Goal: Information Seeking & Learning: Learn about a topic

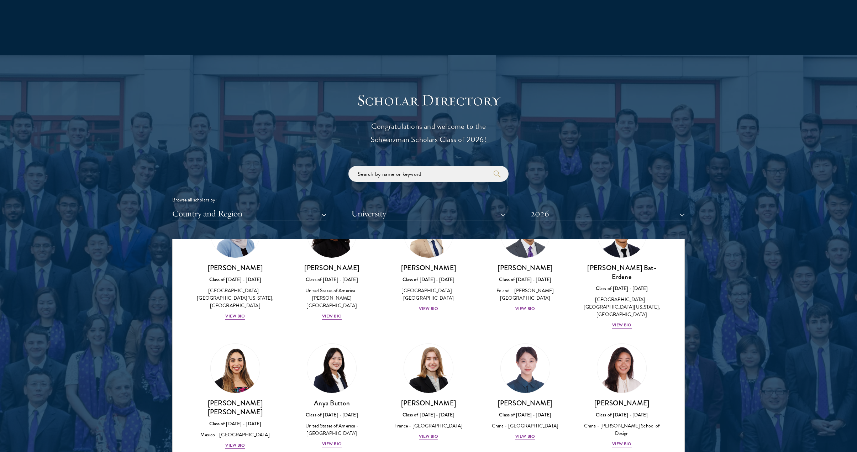
scroll to position [772, 0]
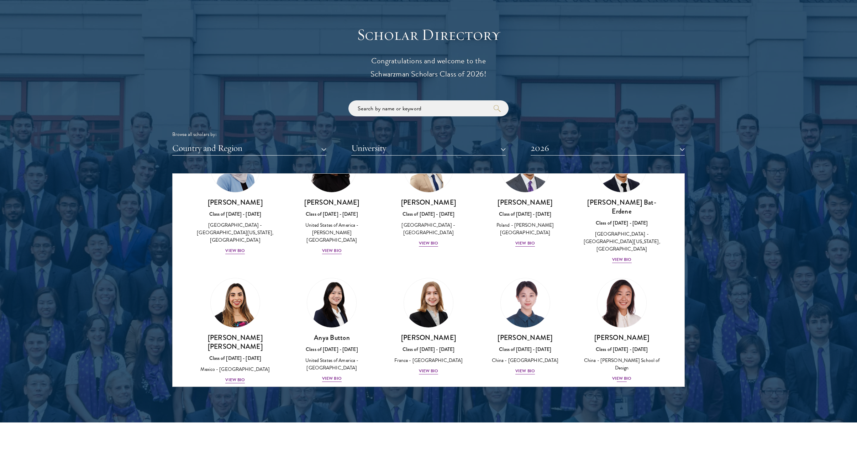
click at [624, 292] on img at bounding box center [622, 303] width 54 height 54
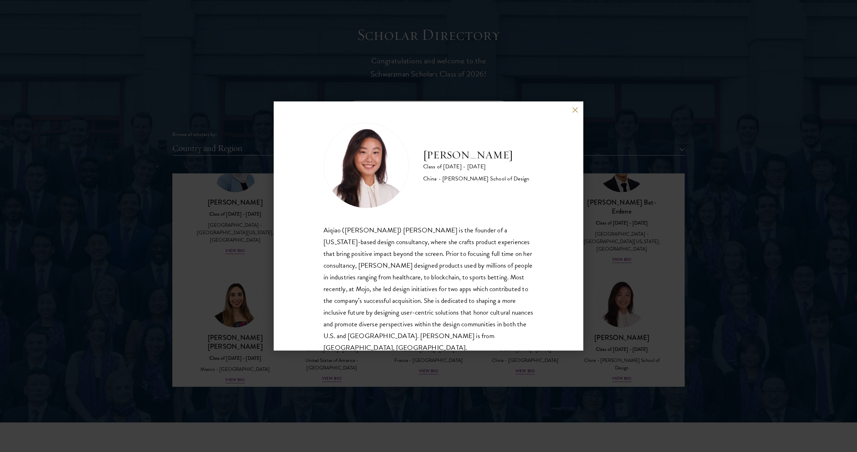
click at [728, 290] on div "Melinda Chen Class of 2025 - 2026 China - Parsons School of Design Aiqiao (Meli…" at bounding box center [428, 226] width 857 height 452
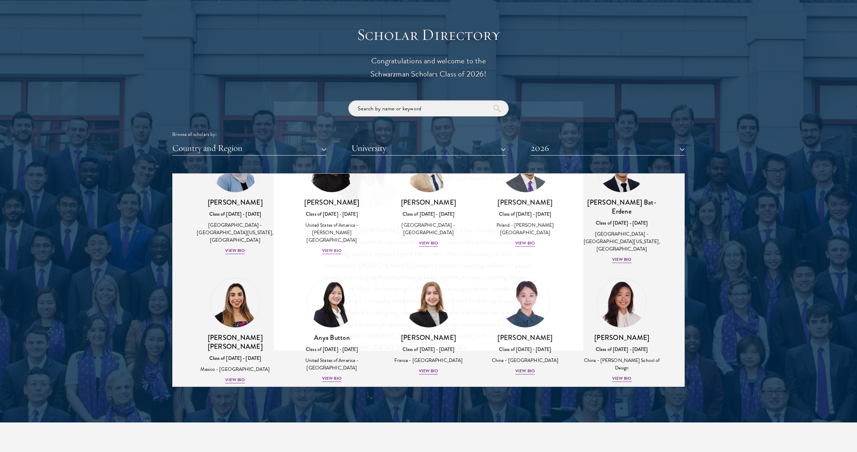
scroll to position [576, 0]
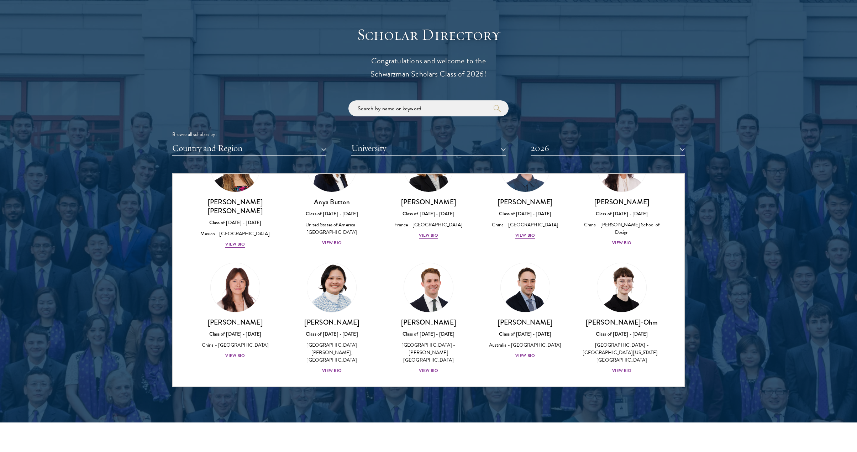
click at [338, 269] on img at bounding box center [332, 288] width 54 height 54
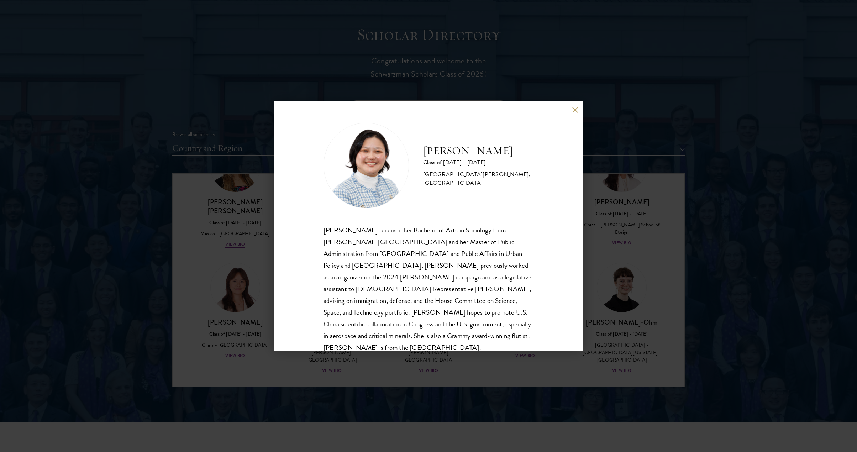
click at [265, 262] on div "Kelsey Chin Class of 2025 - 2026 United States of America - Barnard College, Co…" at bounding box center [428, 226] width 857 height 452
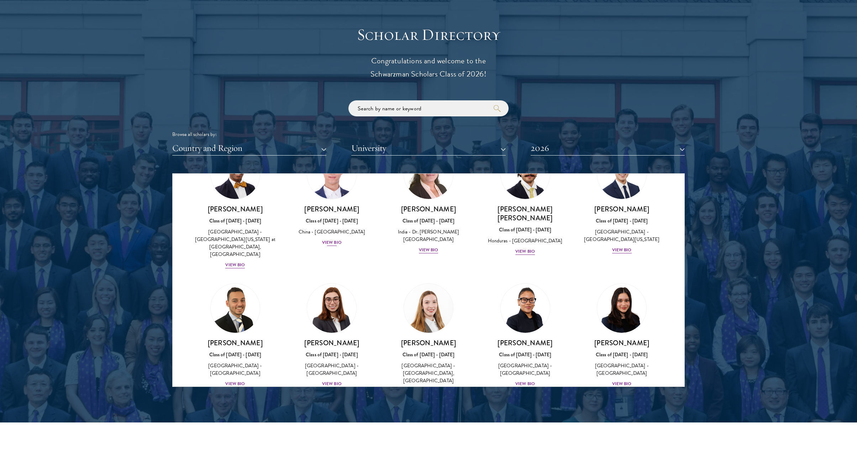
scroll to position [1326, 0]
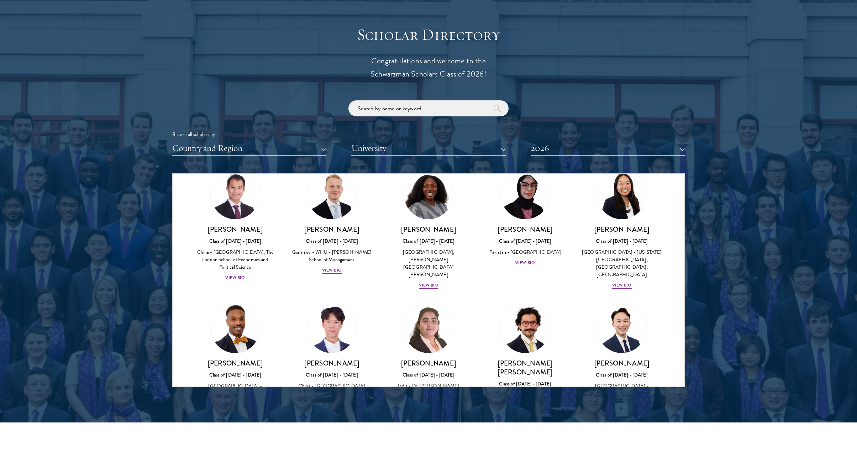
click at [235, 302] on img at bounding box center [235, 329] width 54 height 54
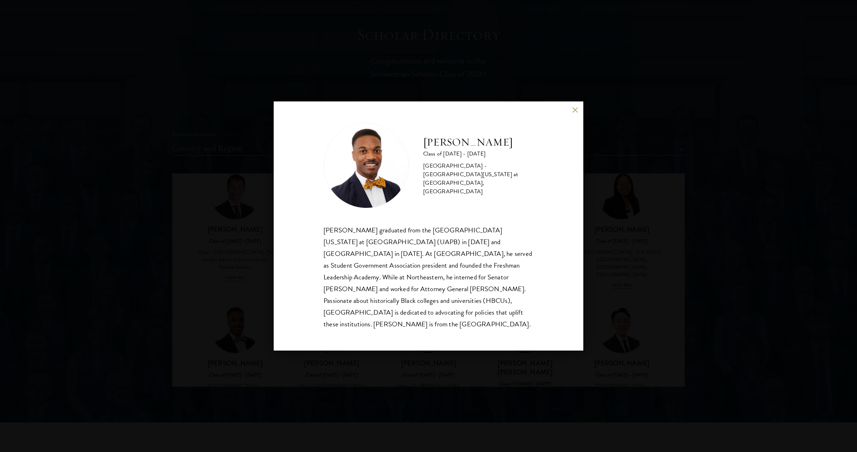
click at [249, 279] on div "Leon Jones Class of 2025 - 2026 United States of America - University of Arkans…" at bounding box center [428, 226] width 857 height 452
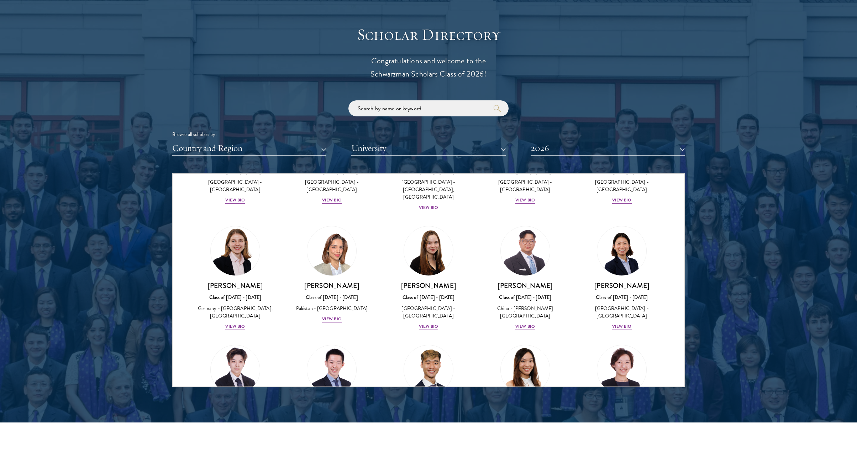
scroll to position [1720, 0]
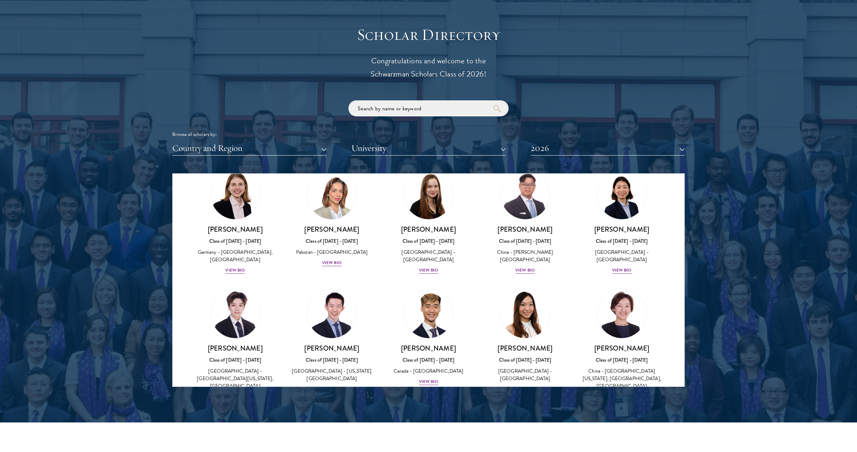
click at [519, 287] on img at bounding box center [525, 314] width 54 height 54
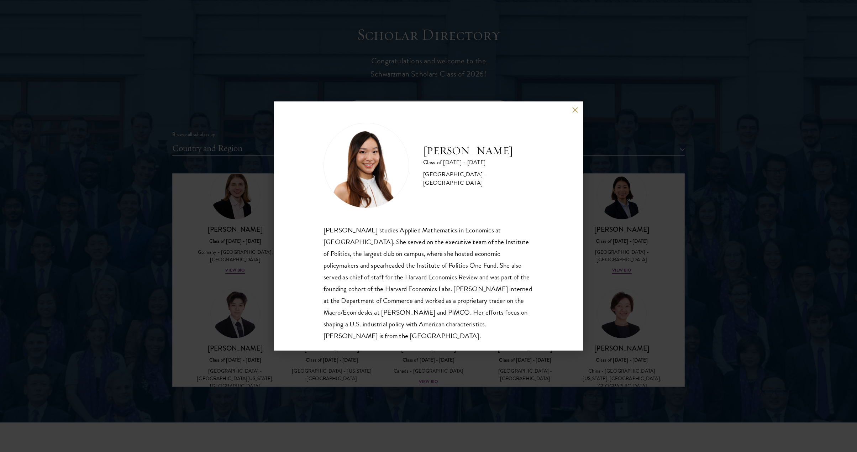
click at [642, 229] on div "Stephanie Lin Class of 2025 - 2026 United States of America - Harvard Universit…" at bounding box center [428, 226] width 857 height 452
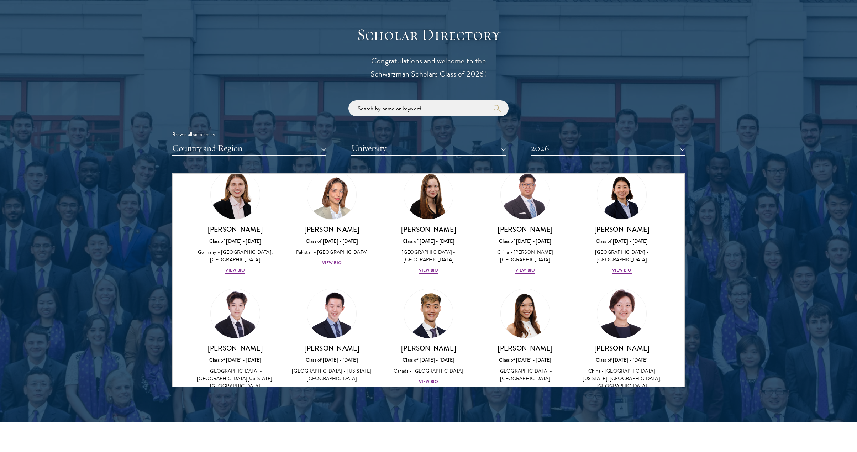
click at [608, 287] on img at bounding box center [622, 314] width 54 height 54
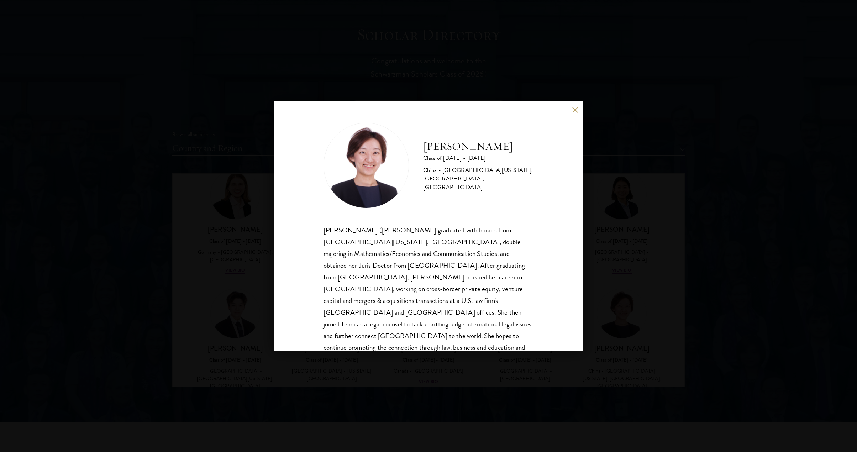
click at [650, 235] on div "Chloe Liu Class of 2025 - 2026 China - University of California, Los Angeles, H…" at bounding box center [428, 226] width 857 height 452
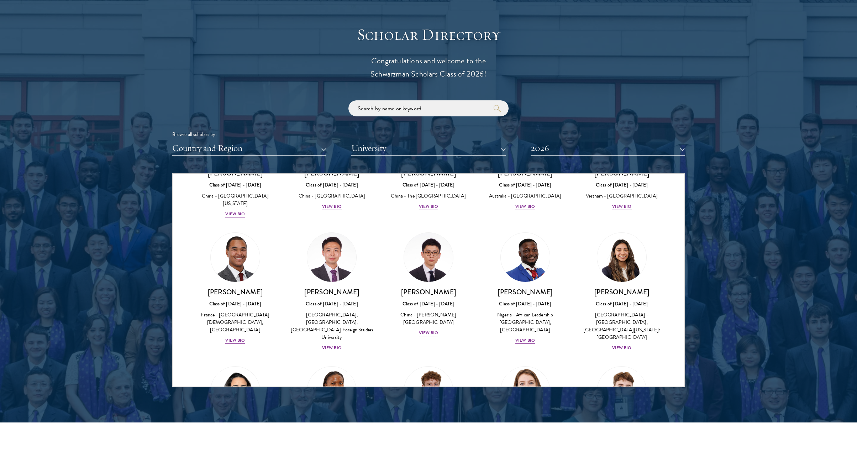
scroll to position [2160, 0]
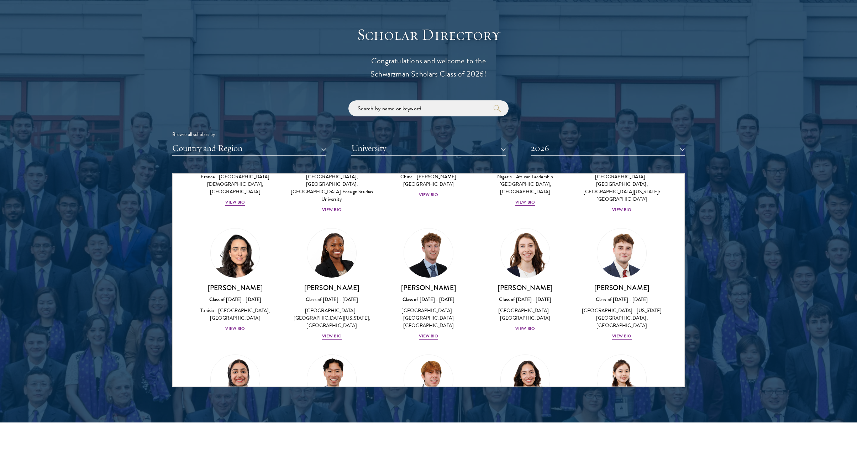
click at [329, 352] on img at bounding box center [332, 379] width 54 height 54
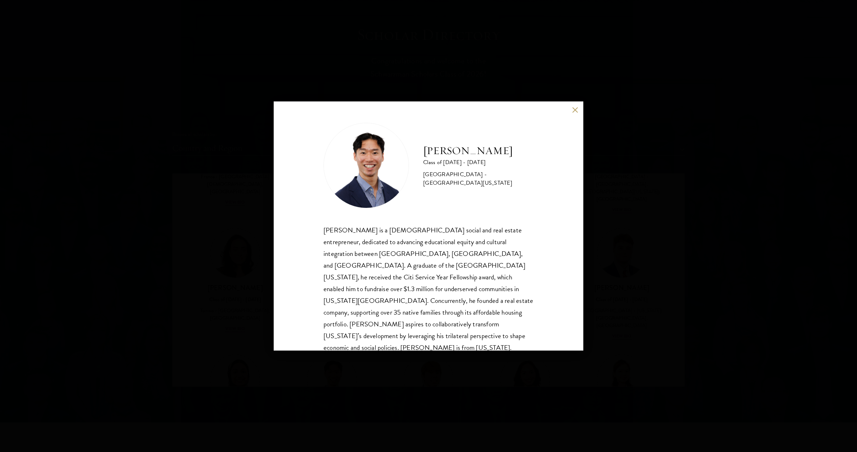
click at [598, 291] on div "Angelo Mok Class of 2025 - 2026 United States of America - University of Southe…" at bounding box center [428, 226] width 857 height 452
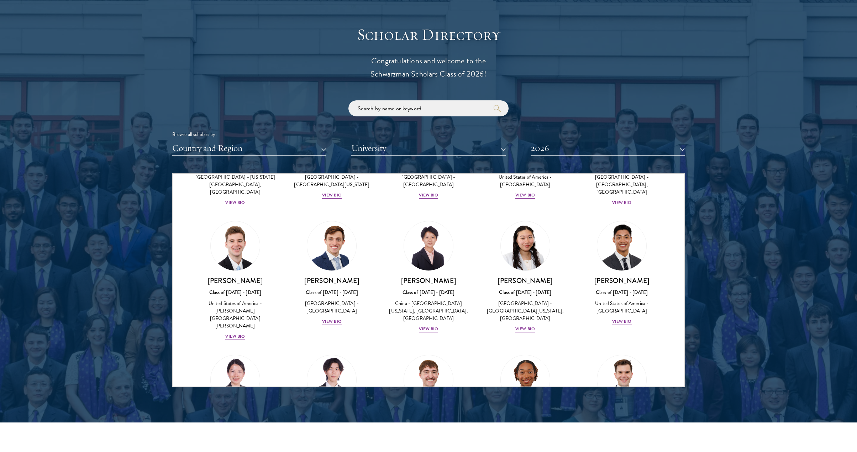
scroll to position [3254, 0]
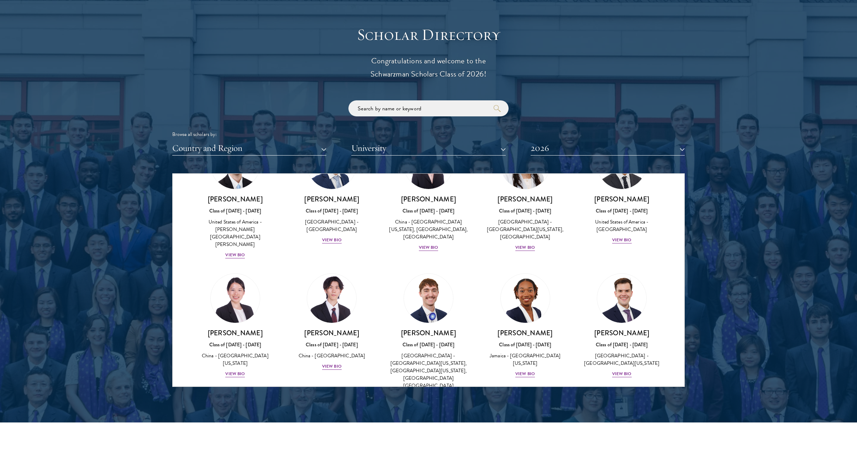
click at [627, 413] on img at bounding box center [622, 440] width 54 height 54
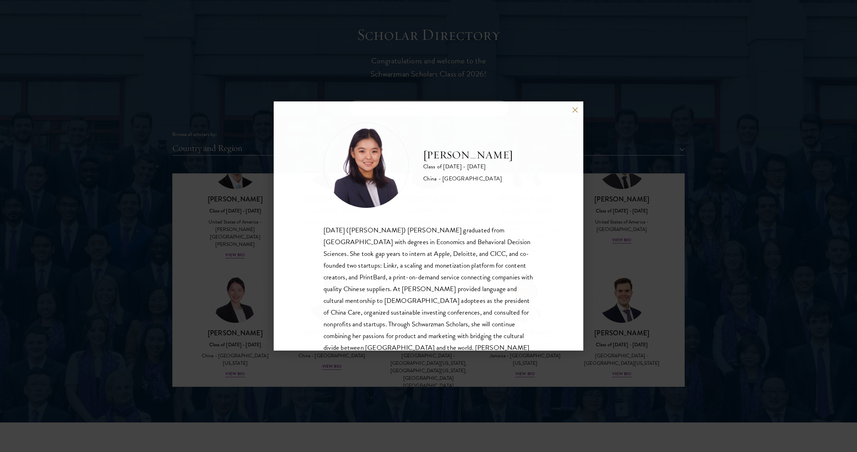
click at [654, 306] on div "Jing Jing Yang Class of 2025 - 2026 China - Brown University Xiaohan (Jing Jing…" at bounding box center [428, 226] width 857 height 452
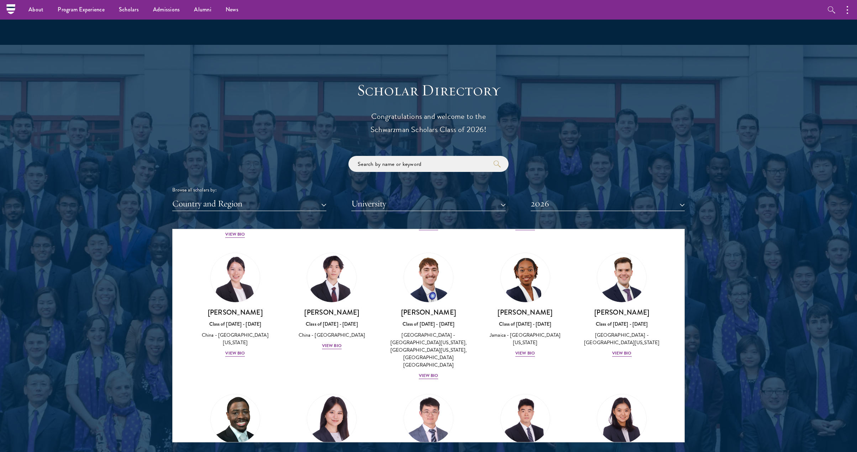
scroll to position [3274, 0]
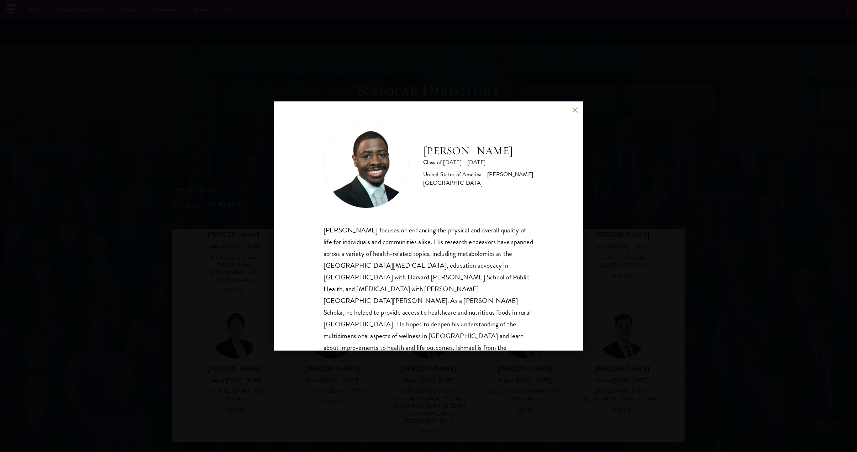
click at [188, 298] on div "Ishmael Williams Class of 2025 - 2026 United States of America - Howard Univers…" at bounding box center [428, 226] width 857 height 452
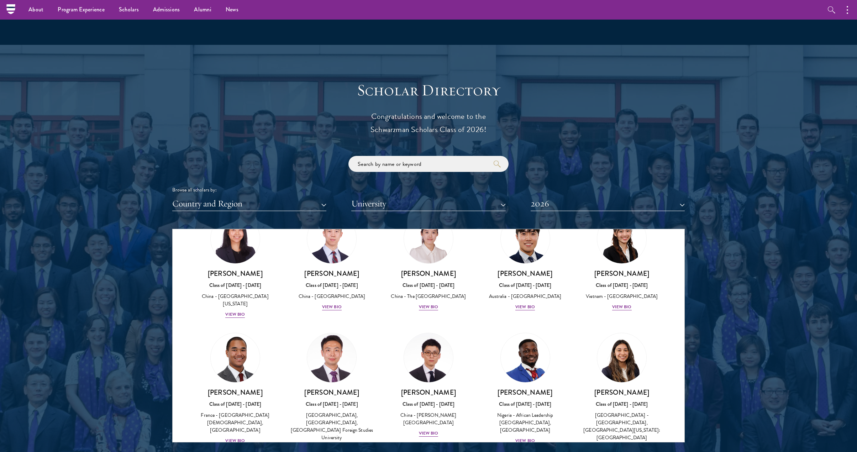
scroll to position [1915, 0]
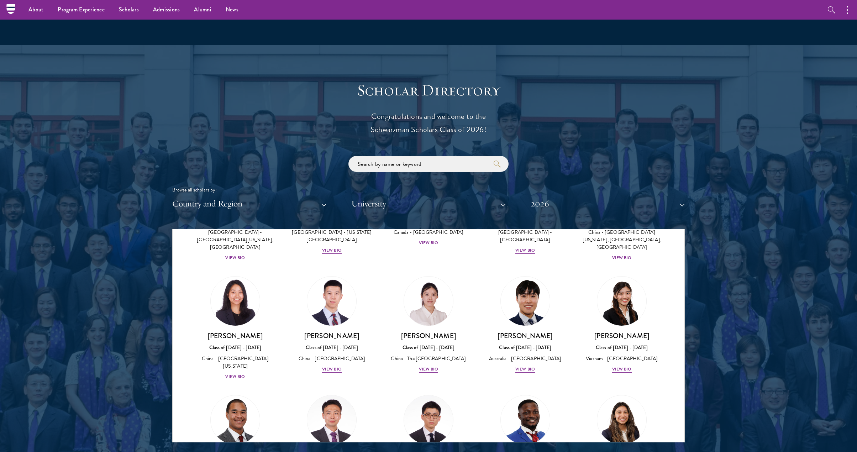
click at [533, 393] on img at bounding box center [525, 420] width 54 height 54
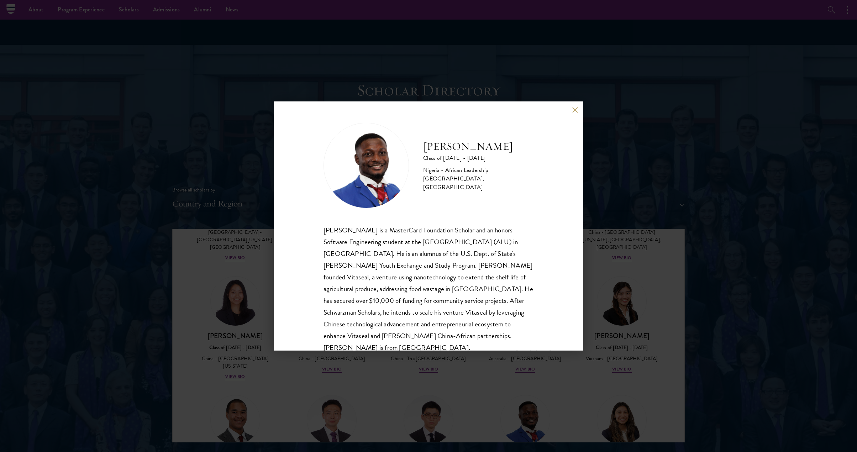
click at [760, 297] on div "Jesse Maikarfi Class of 2025 - 2026 Nigeria - African Leadership University, Rw…" at bounding box center [428, 226] width 857 height 452
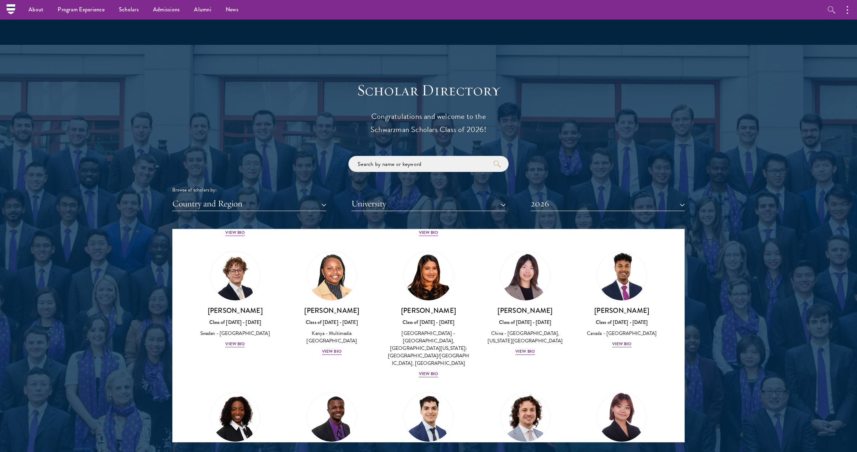
scroll to position [935, 0]
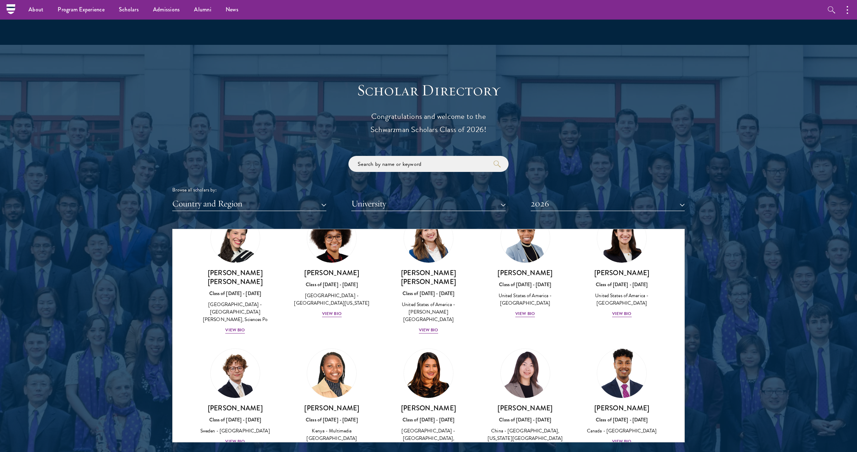
click at [623, 346] on img at bounding box center [622, 373] width 54 height 54
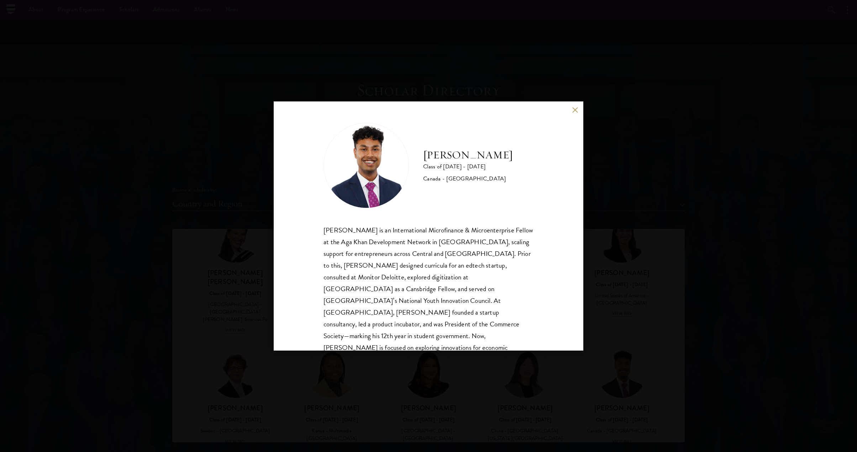
click at [671, 304] on div "Mahir Hamid Class of 2025 - 2026 Canada - Queen's University Mahir Hamid is an …" at bounding box center [428, 226] width 857 height 452
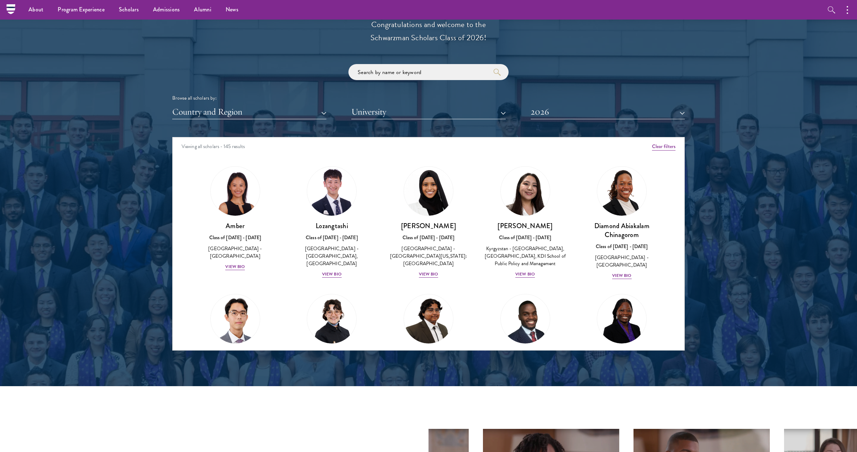
scroll to position [698, 0]
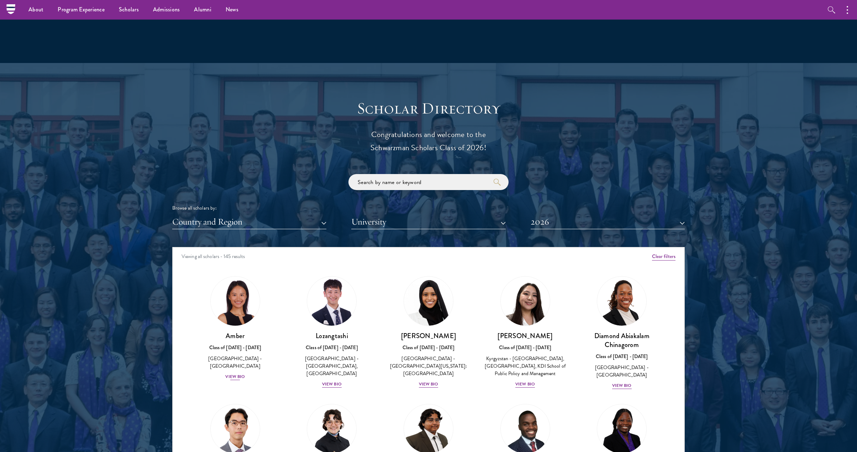
click at [228, 282] on img at bounding box center [235, 301] width 54 height 54
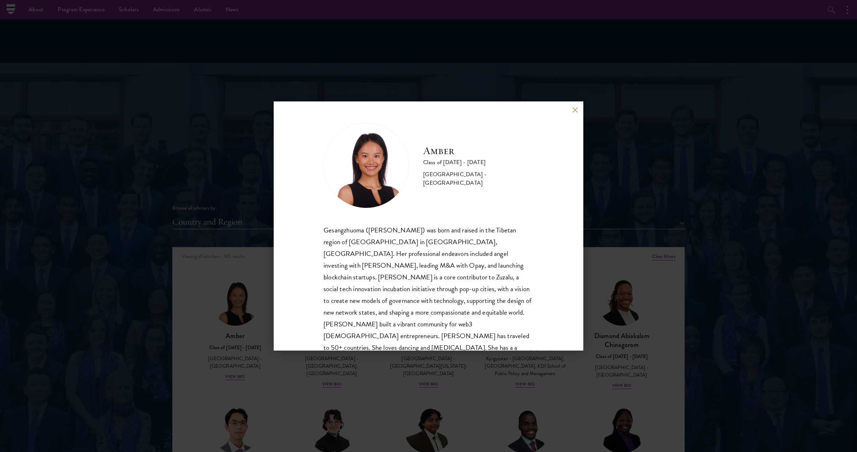
click at [151, 257] on div "Amber Class of 2025 - 2026 China - Peking University Gesangzhuoma (Amber) was b…" at bounding box center [428, 226] width 857 height 452
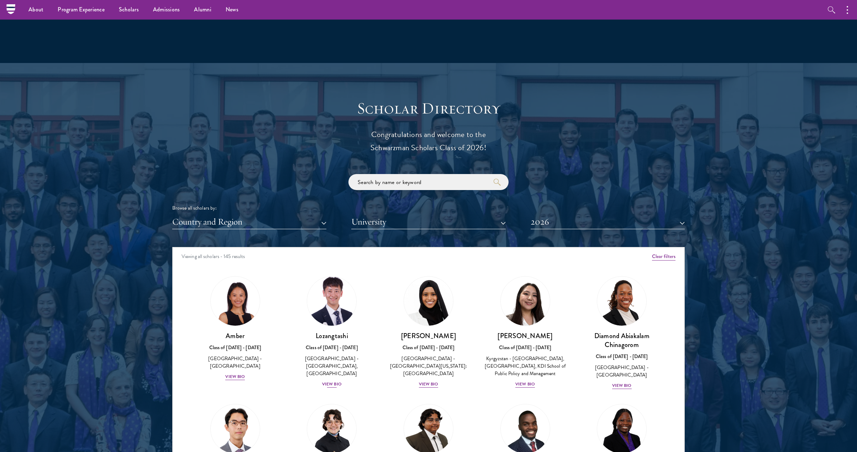
click at [339, 319] on img at bounding box center [332, 301] width 54 height 54
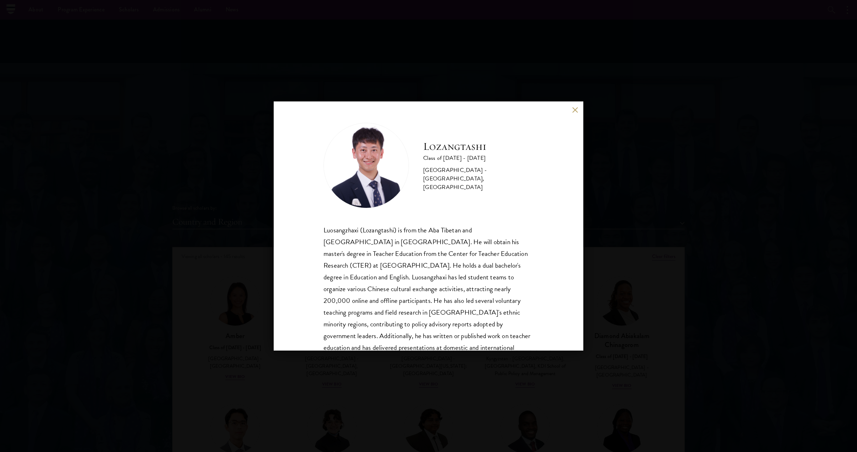
click at [163, 325] on div "Lozangtashi Class of 2025 - 2026 China - South-Central Minzu University, Beijin…" at bounding box center [428, 226] width 857 height 452
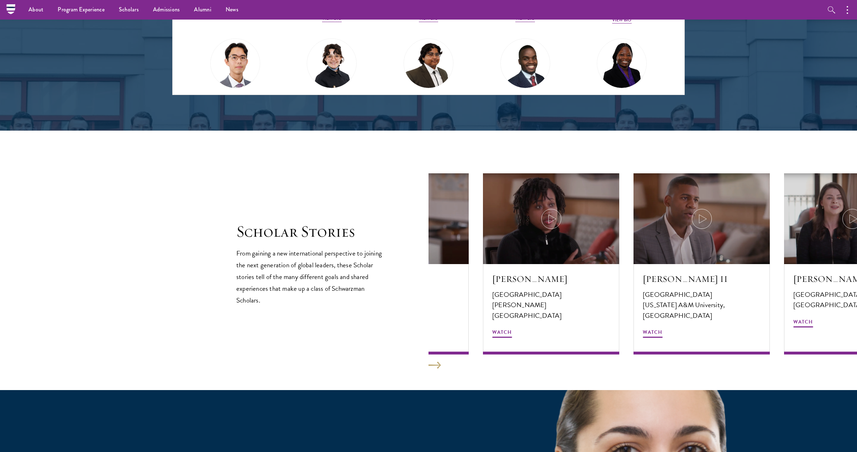
scroll to position [1046, 0]
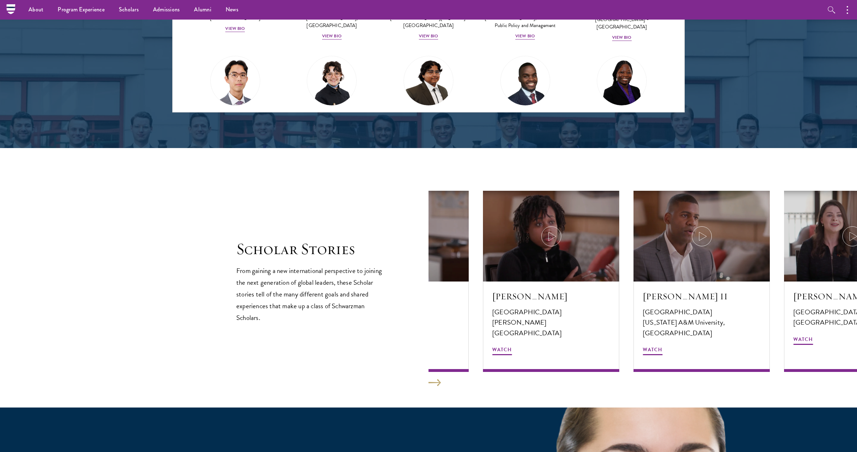
click at [438, 379] on button at bounding box center [435, 382] width 12 height 7
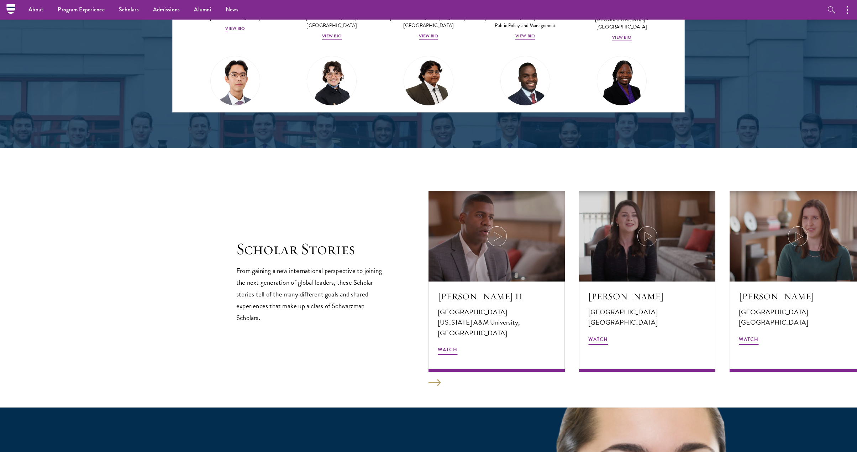
click at [430, 380] on button at bounding box center [435, 382] width 12 height 7
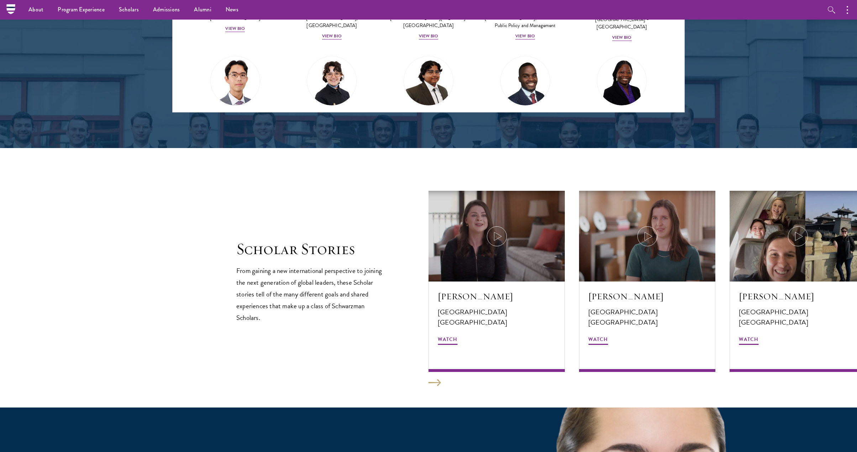
click at [432, 379] on button at bounding box center [435, 382] width 12 height 7
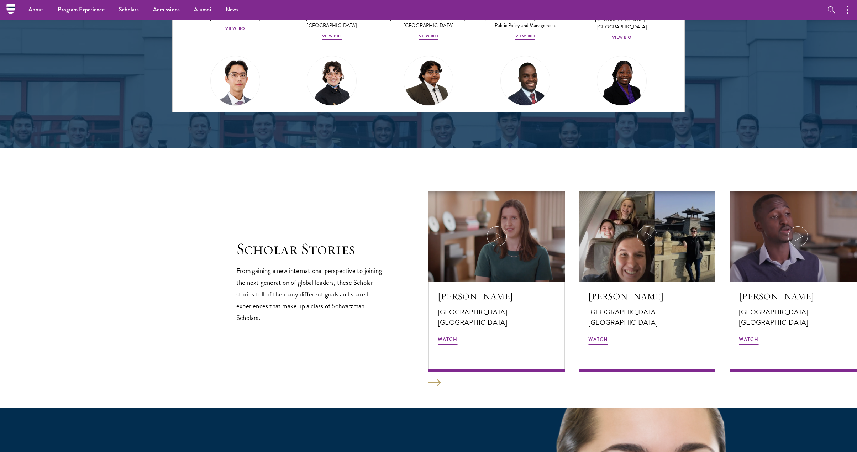
click at [433, 379] on button at bounding box center [435, 382] width 12 height 7
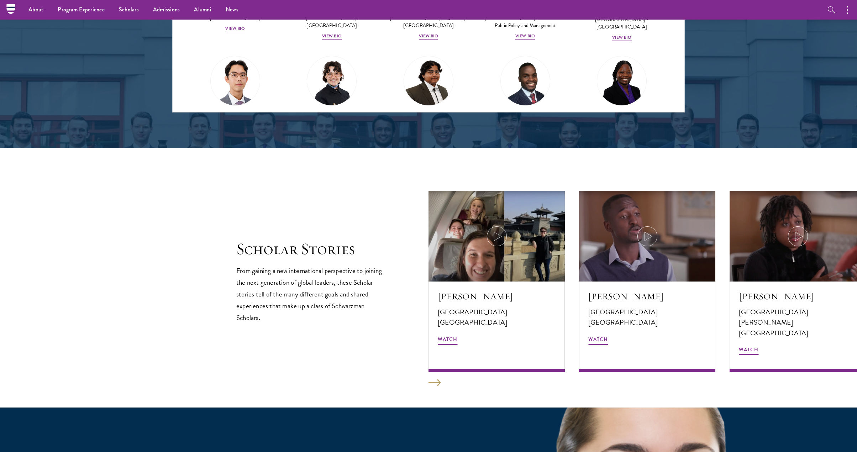
click at [435, 379] on button at bounding box center [435, 382] width 12 height 7
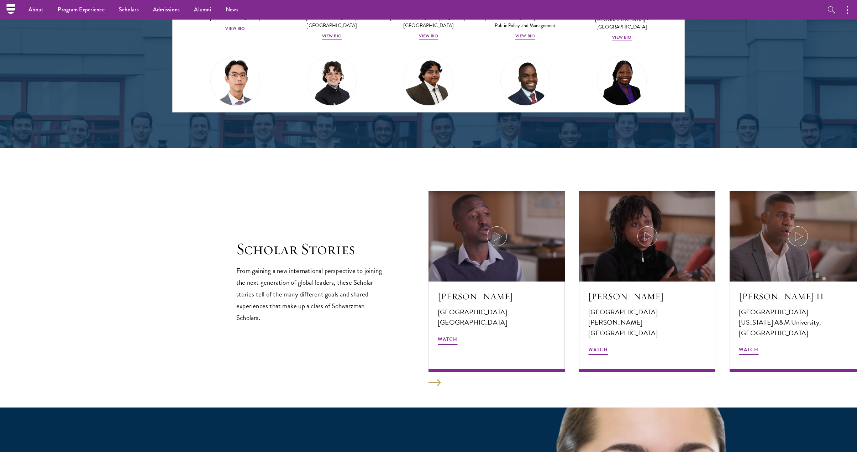
click at [435, 379] on button at bounding box center [435, 382] width 12 height 7
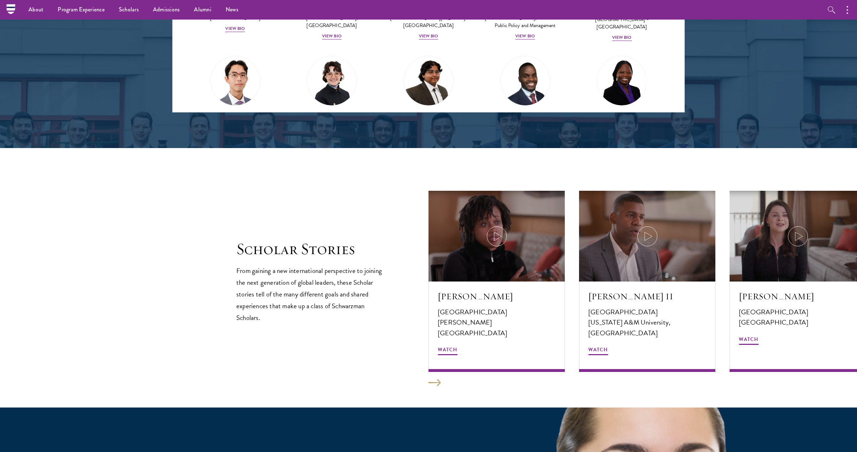
click at [435, 379] on button at bounding box center [435, 382] width 12 height 7
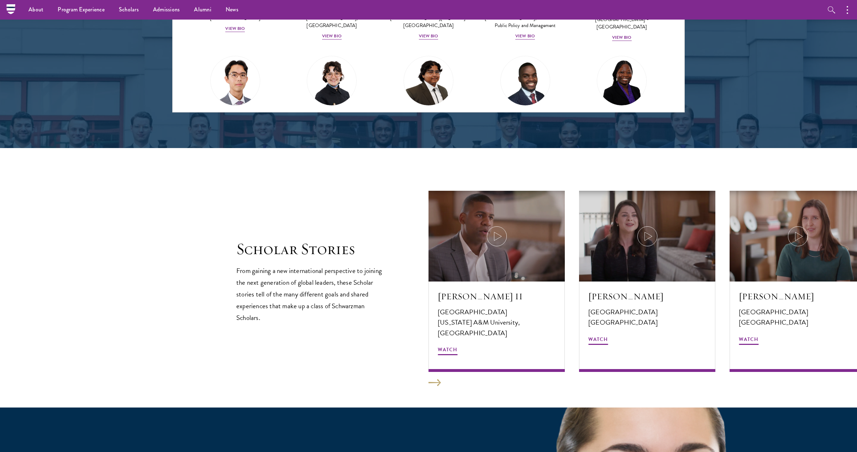
click at [435, 379] on button at bounding box center [435, 382] width 12 height 7
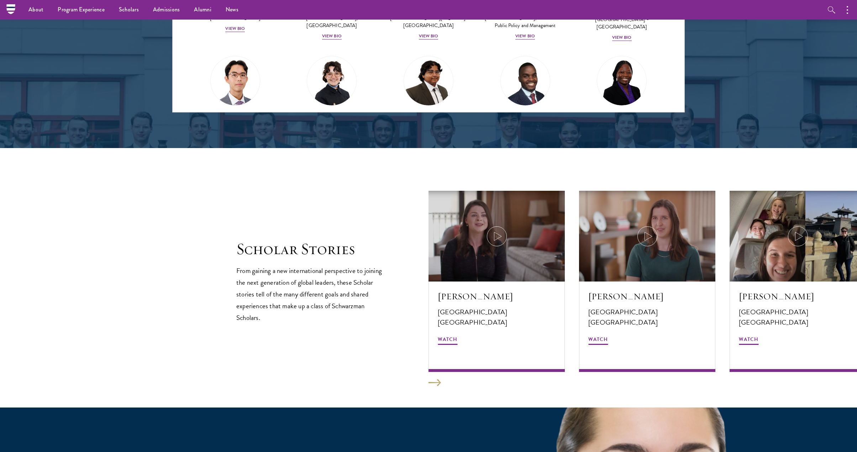
click at [435, 379] on button at bounding box center [435, 382] width 12 height 7
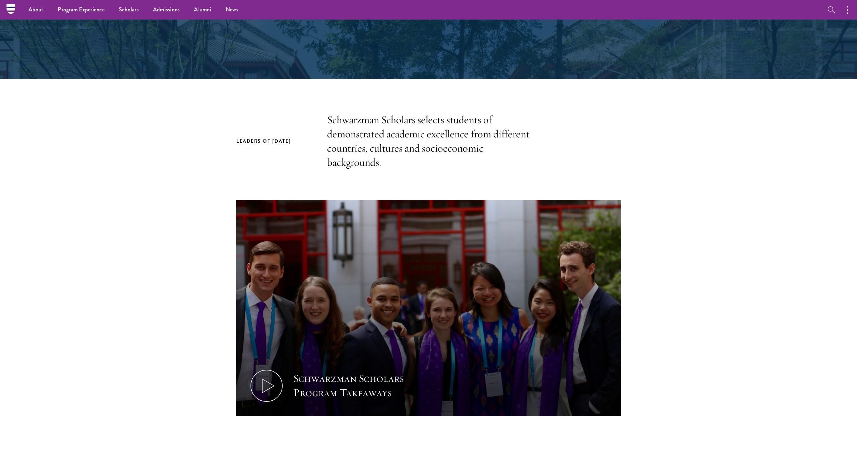
scroll to position [0, 0]
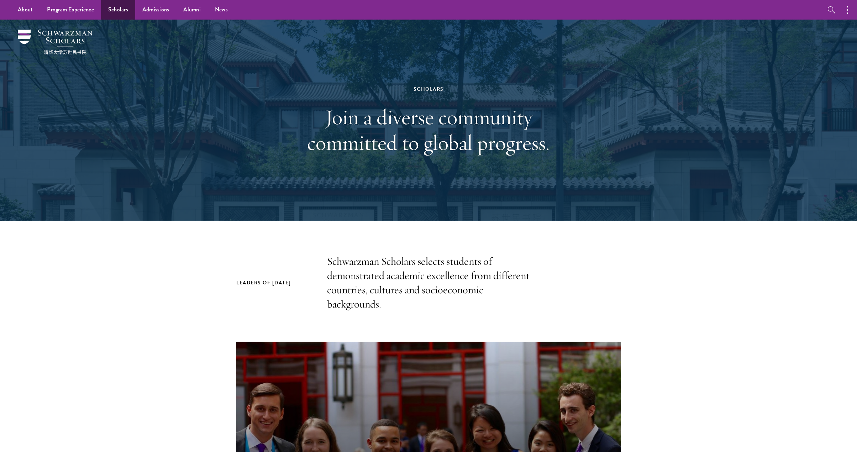
click at [124, 12] on link "Scholars" at bounding box center [118, 10] width 34 height 20
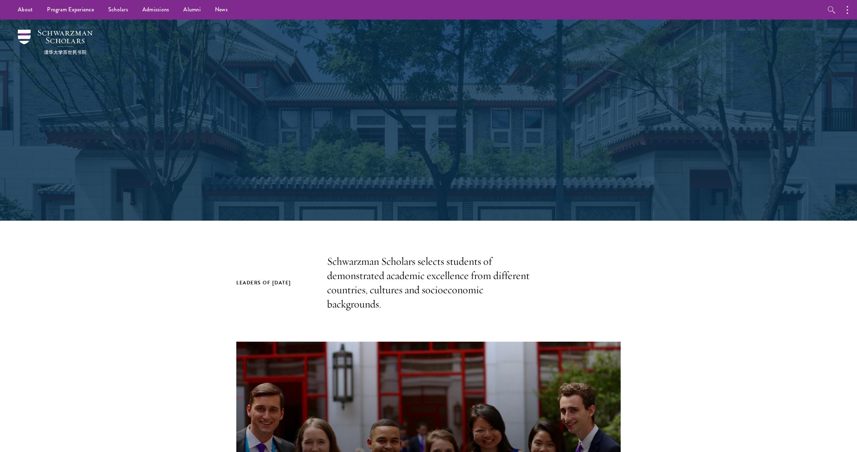
click at [160, 14] on link "Admissions" at bounding box center [155, 10] width 41 height 20
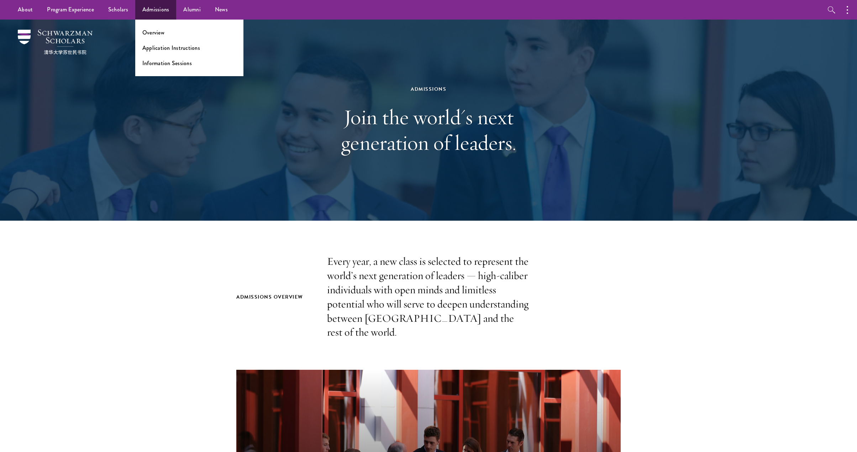
click at [169, 32] on li "Overview" at bounding box center [189, 32] width 94 height 8
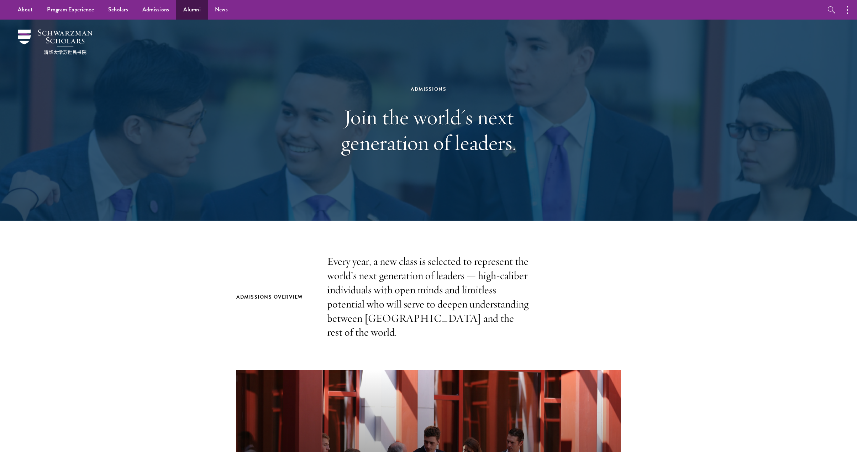
click at [194, 12] on link "Alumni" at bounding box center [192, 10] width 32 height 20
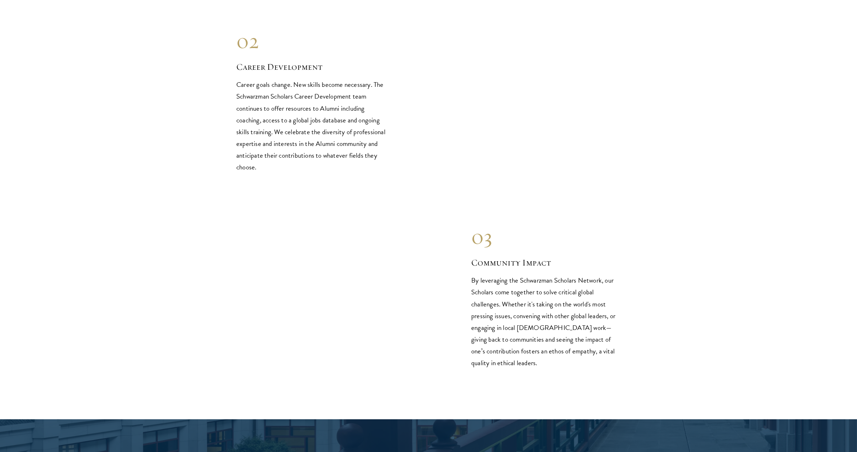
scroll to position [916, 0]
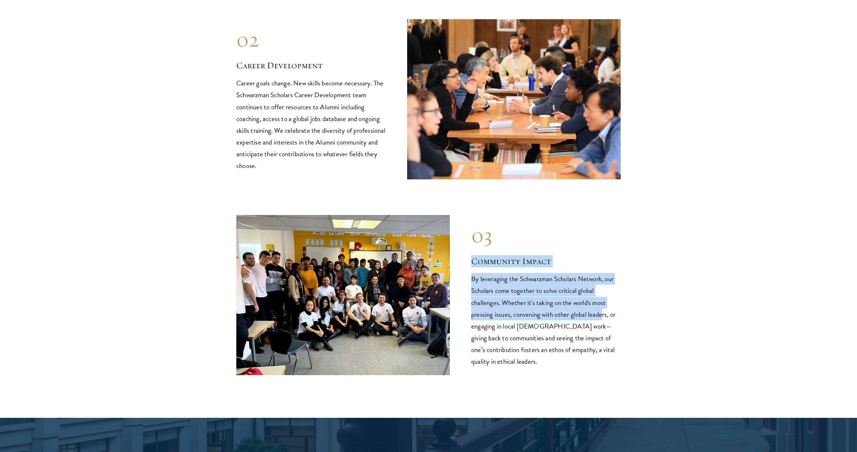
drag, startPoint x: 569, startPoint y: 284, endPoint x: 606, endPoint y: 300, distance: 39.9
click at [606, 300] on div "03 Community Impact By leveraging the Schwarzman Scholars Network, our Scholars…" at bounding box center [546, 295] width 150 height 145
click at [539, 273] on p "By leveraging the Schwarzman Scholars Network, our Scholars come together to so…" at bounding box center [546, 320] width 150 height 94
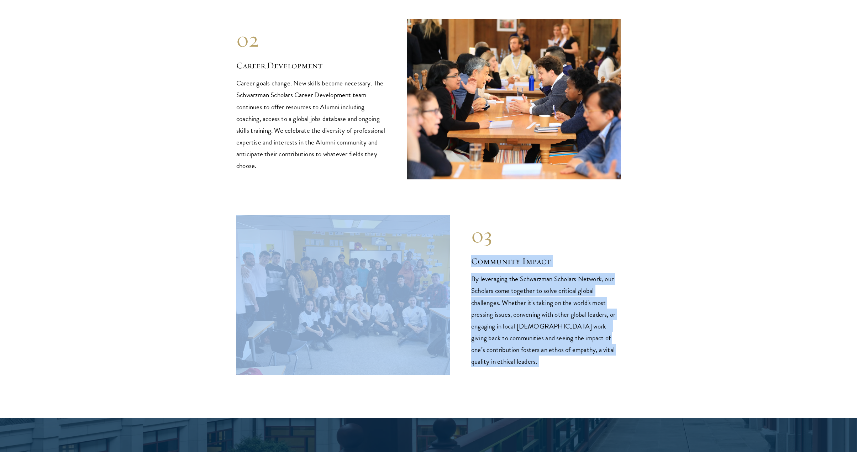
drag, startPoint x: 469, startPoint y: 232, endPoint x: 679, endPoint y: 365, distance: 248.5
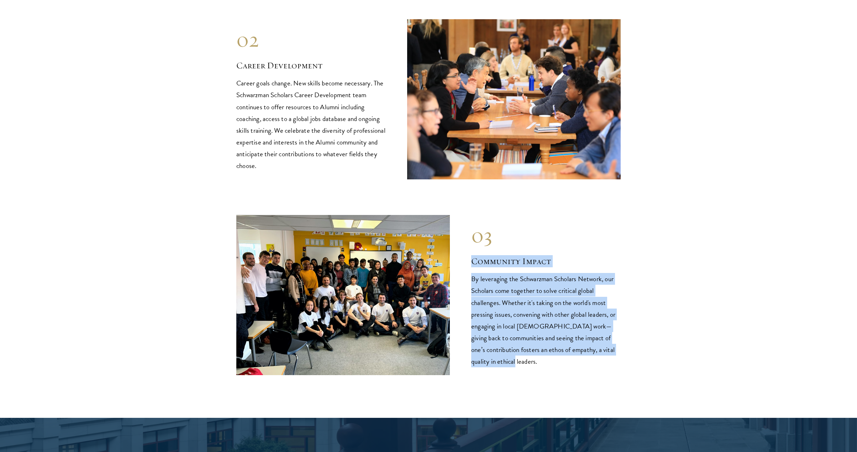
drag, startPoint x: 644, startPoint y: 351, endPoint x: 472, endPoint y: 244, distance: 202.3
click at [472, 244] on section "Exclusive Alumni Opportunities 01 Intellectual Engagement Schwarzman Scholars A…" at bounding box center [428, 73] width 857 height 604
click at [472, 255] on h2 "Community Impact" at bounding box center [546, 261] width 150 height 12
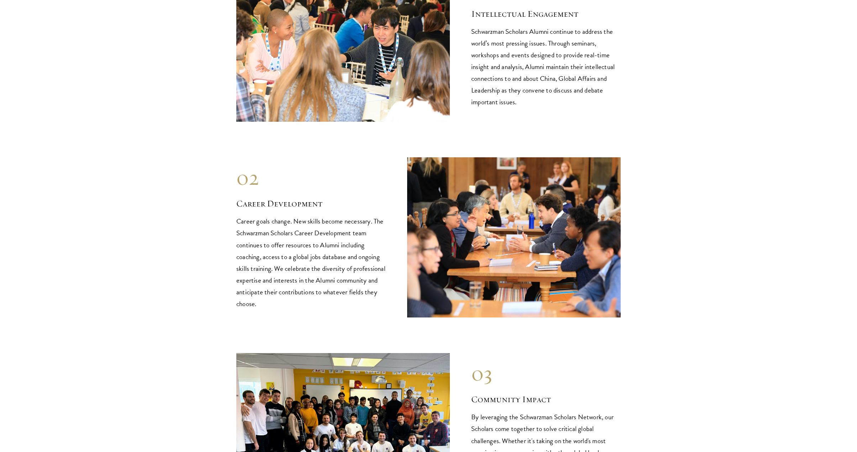
scroll to position [694, 0]
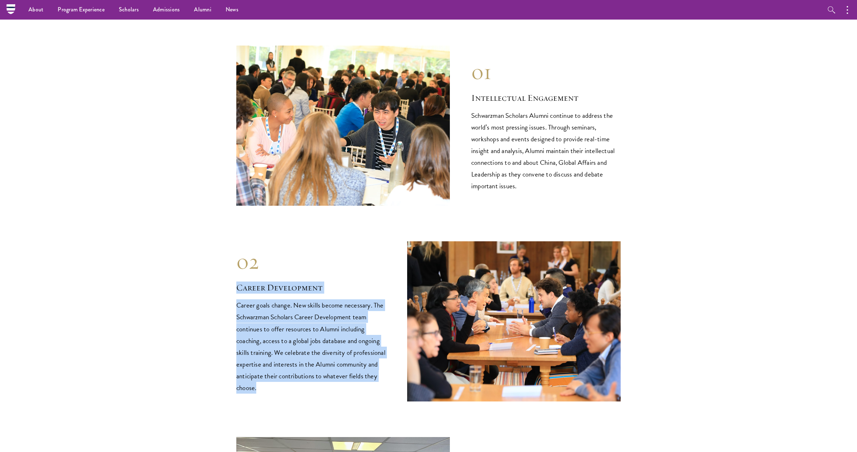
drag, startPoint x: 257, startPoint y: 249, endPoint x: 329, endPoint y: 376, distance: 146.0
click at [333, 378] on div "02 Career Development Career goals change. New skills become necessary. The Sch…" at bounding box center [428, 321] width 385 height 160
click at [322, 365] on p "Career goals change. New skills become necessary. The Schwarzman Scholars Caree…" at bounding box center [311, 346] width 150 height 94
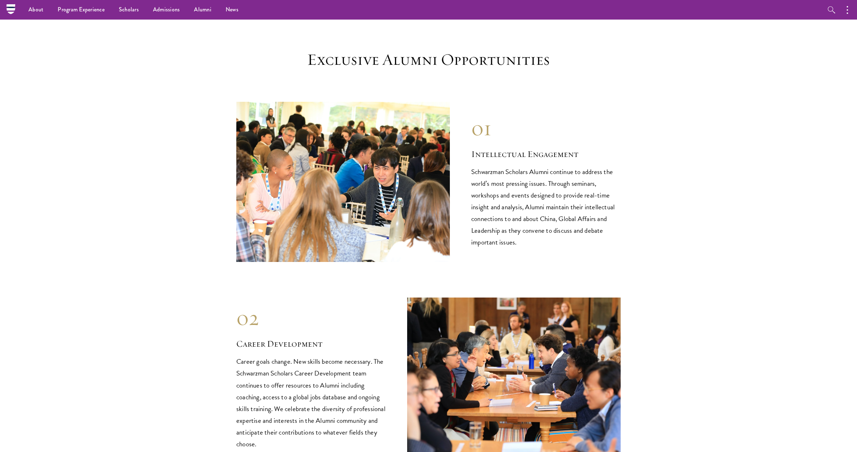
scroll to position [497, 0]
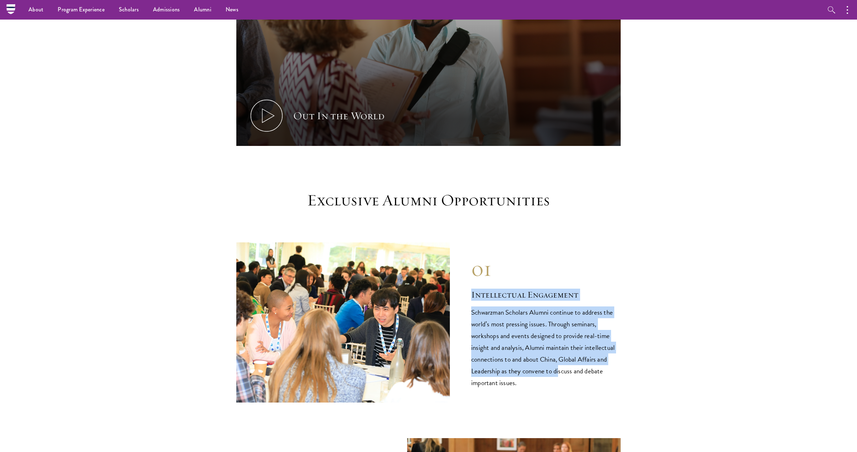
drag, startPoint x: 469, startPoint y: 268, endPoint x: 559, endPoint y: 342, distance: 116.2
click at [560, 347] on div "01 Intellectual Engagement Schwarzman Scholars Alumni continue to address the w…" at bounding box center [428, 322] width 385 height 160
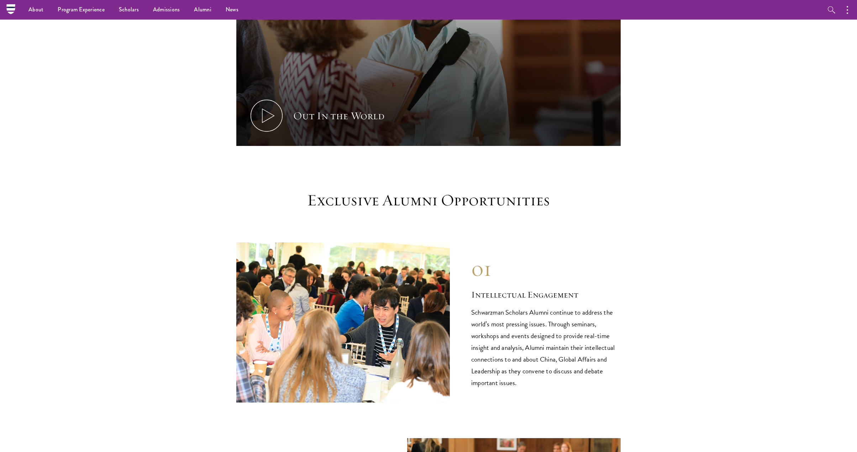
click at [545, 367] on p "Schwarzman Scholars Alumni continue to address the world’s most pressing issues…" at bounding box center [546, 348] width 150 height 82
click at [546, 368] on p "Schwarzman Scholars Alumni continue to address the world’s most pressing issues…" at bounding box center [546, 348] width 150 height 82
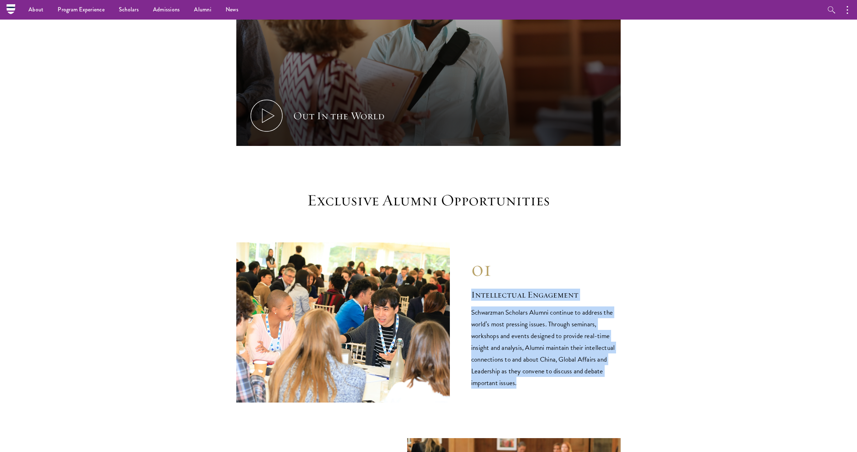
drag, startPoint x: 589, startPoint y: 374, endPoint x: 463, endPoint y: 272, distance: 162.3
click at [464, 274] on div "01 Intellectual Engagement Schwarzman Scholars Alumni continue to address the w…" at bounding box center [428, 322] width 385 height 160
click at [465, 277] on div "01 Intellectual Engagement Schwarzman Scholars Alumni continue to address the w…" at bounding box center [428, 322] width 385 height 160
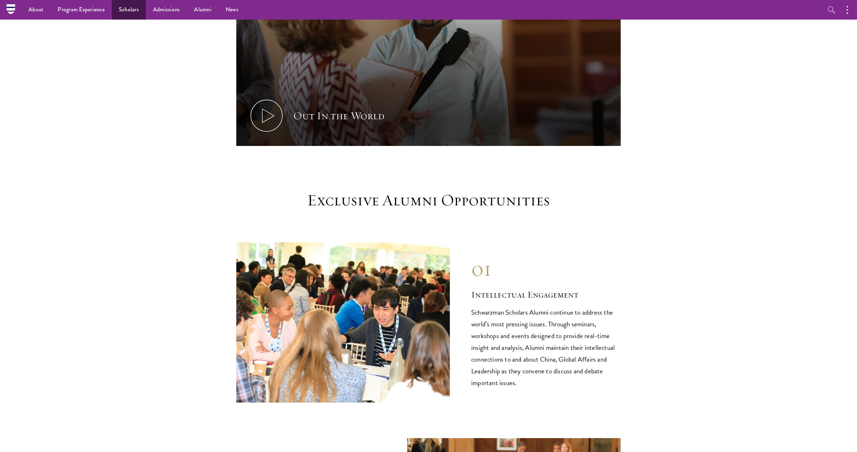
click at [122, 14] on link "Scholars" at bounding box center [129, 10] width 34 height 20
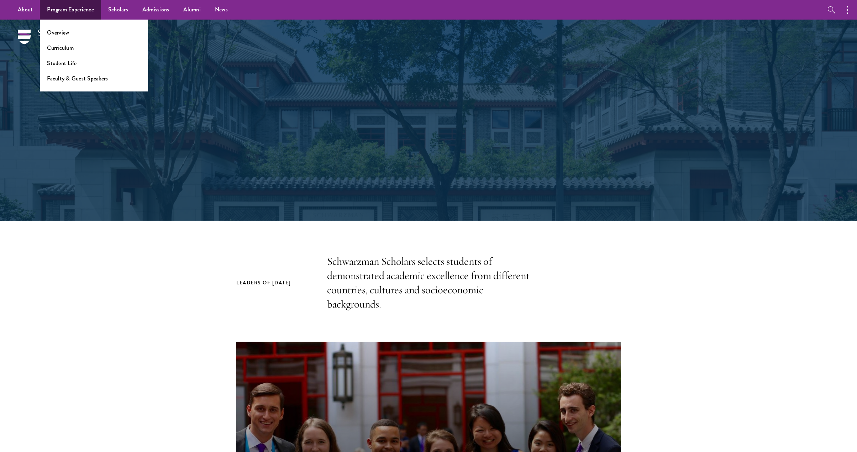
click at [77, 12] on link "Program Experience" at bounding box center [70, 10] width 61 height 20
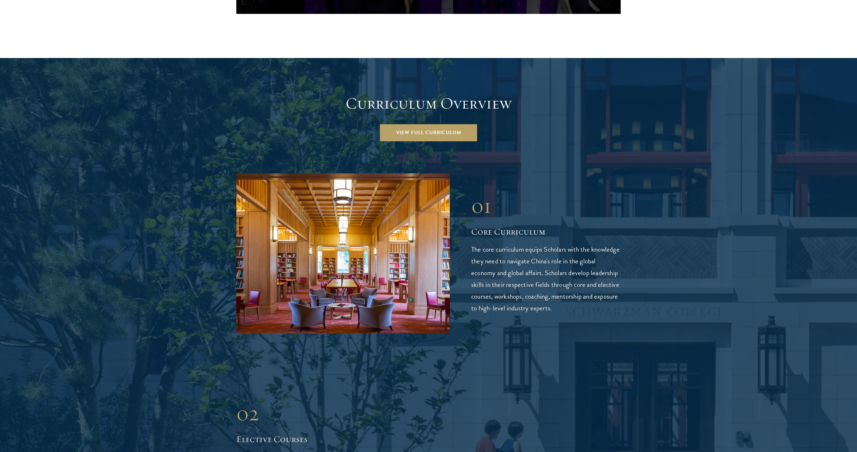
scroll to position [1039, 0]
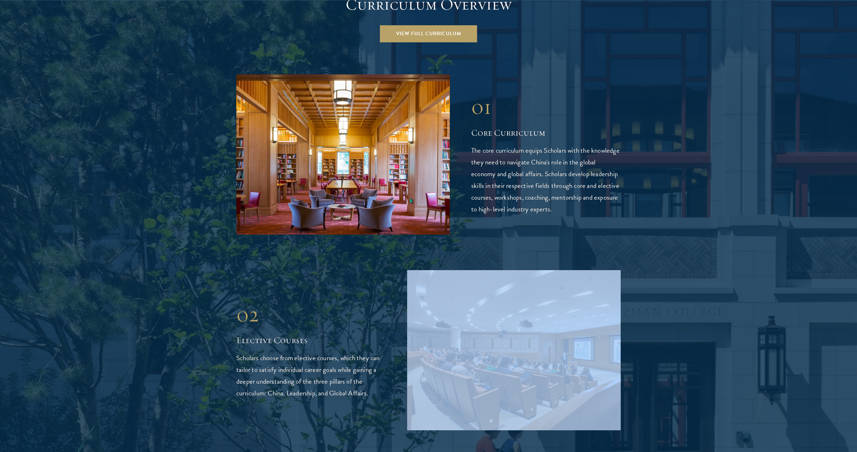
drag, startPoint x: 216, startPoint y: 284, endPoint x: 351, endPoint y: 344, distance: 147.3
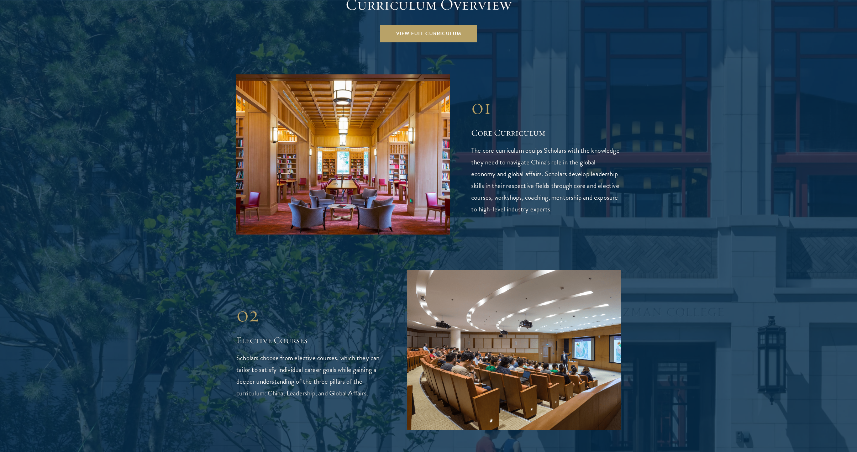
click at [323, 352] on p "Scholars choose from elective courses, which they can tailor to satisfy individ…" at bounding box center [311, 375] width 150 height 47
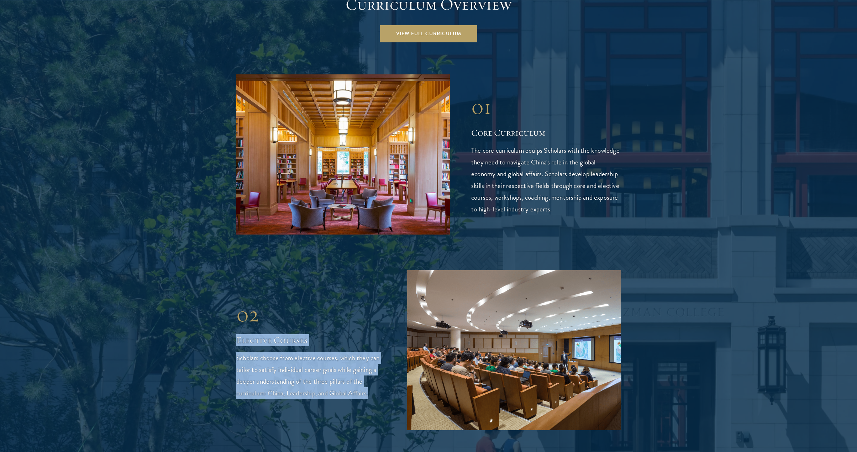
drag, startPoint x: 253, startPoint y: 311, endPoint x: 393, endPoint y: 374, distance: 153.1
click at [393, 374] on div "02 Elective Courses 02 Elective Courses Scholars choose from elective courses, …" at bounding box center [428, 350] width 385 height 160
click at [393, 373] on div "02 Elective Courses 02 Elective Courses Scholars choose from elective courses, …" at bounding box center [428, 350] width 385 height 160
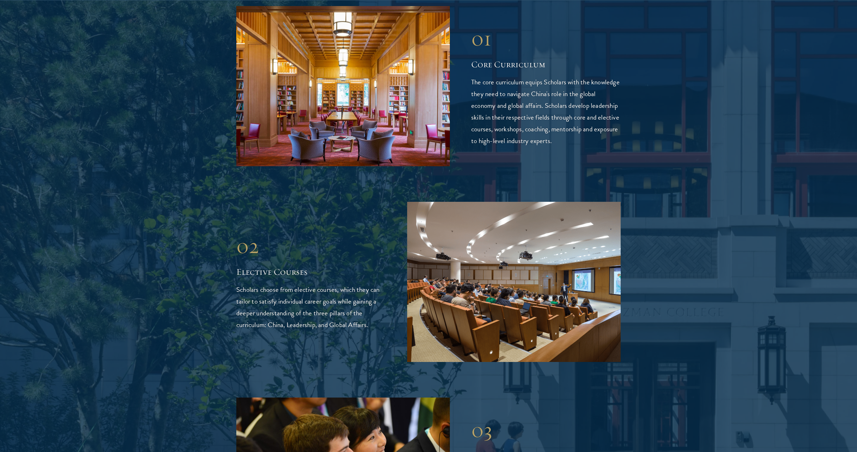
scroll to position [1271, 0]
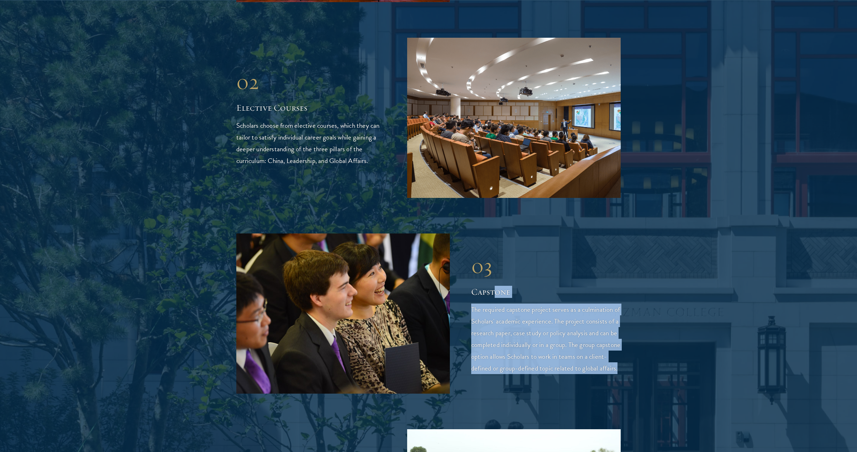
drag, startPoint x: 496, startPoint y: 253, endPoint x: 590, endPoint y: 354, distance: 137.8
click at [591, 358] on div "03 Capstone 03 Capstone The required capstone project serves as a culmination o…" at bounding box center [428, 314] width 385 height 160
click at [590, 354] on div "03 Capstone 03 Capstone The required capstone project serves as a culmination o…" at bounding box center [428, 314] width 385 height 160
drag, startPoint x: 556, startPoint y: 328, endPoint x: 471, endPoint y: 258, distance: 109.3
click at [471, 258] on div "03 Capstone 03 Capstone The required capstone project serves as a culmination o…" at bounding box center [428, 314] width 385 height 160
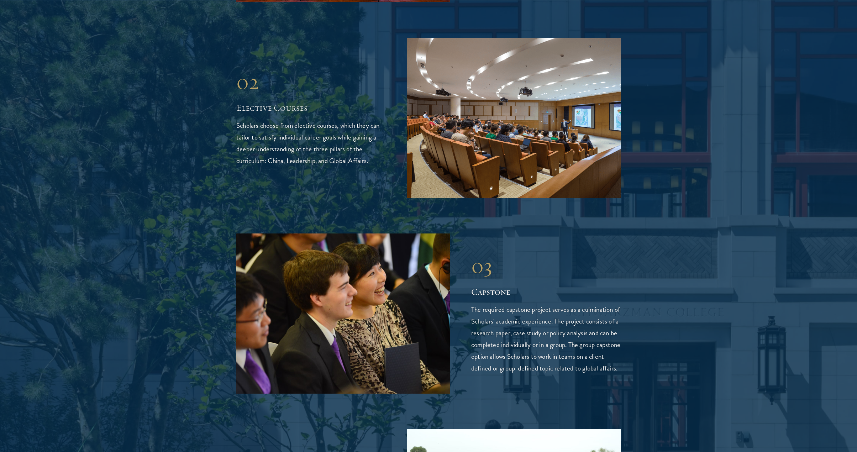
click at [472, 286] on h2 "Capstone" at bounding box center [546, 292] width 150 height 12
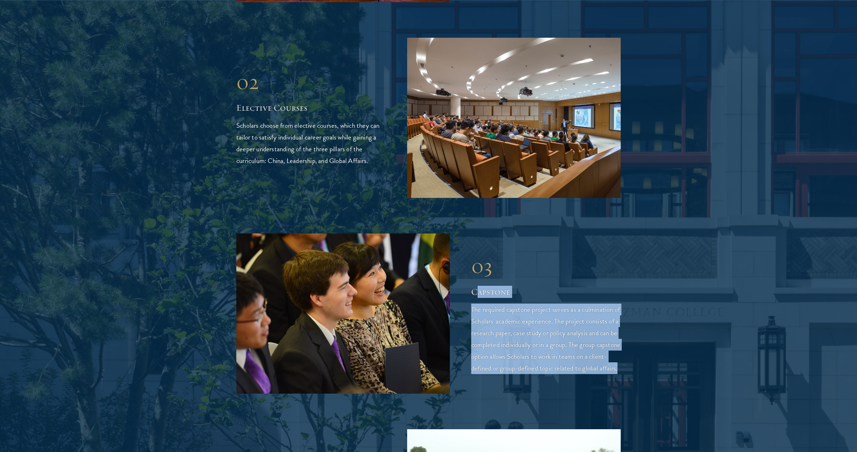
drag, startPoint x: 475, startPoint y: 252, endPoint x: 593, endPoint y: 341, distance: 148.5
click at [593, 341] on div "03 Capstone The required capstone project serves as a culmination of Scholars' …" at bounding box center [546, 313] width 150 height 121
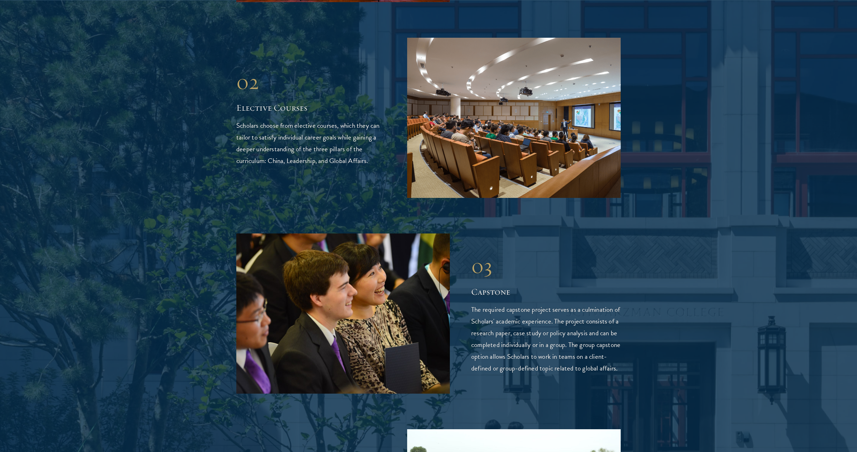
click at [593, 341] on p "The required capstone project serves as a culmination of Scholars' academic exp…" at bounding box center [546, 339] width 150 height 70
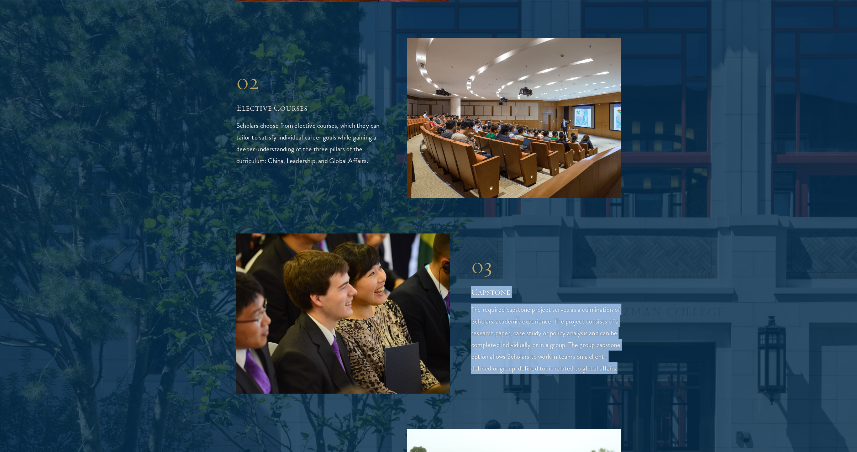
drag, startPoint x: 594, startPoint y: 346, endPoint x: 467, endPoint y: 255, distance: 156.6
click at [467, 255] on div "03 Capstone 03 Capstone The required capstone project serves as a culmination o…" at bounding box center [428, 314] width 385 height 160
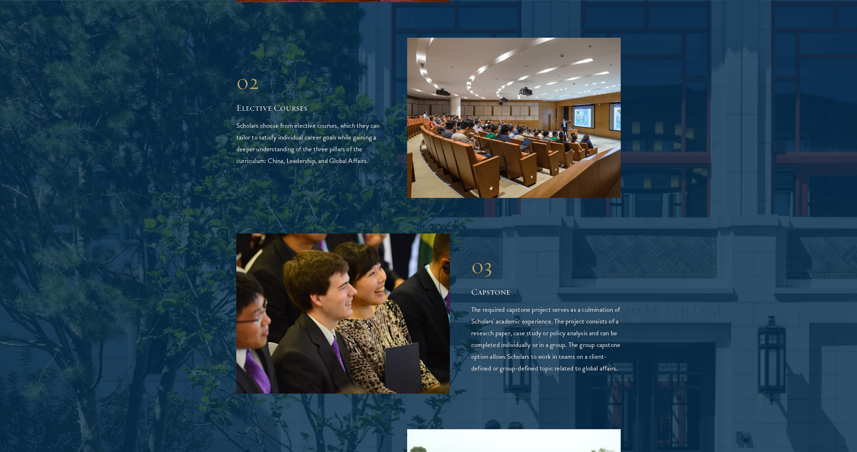
drag, startPoint x: 467, startPoint y: 255, endPoint x: 472, endPoint y: 256, distance: 4.4
click at [467, 255] on div "03 Capstone 03 Capstone The required capstone project serves as a culmination o…" at bounding box center [428, 314] width 385 height 160
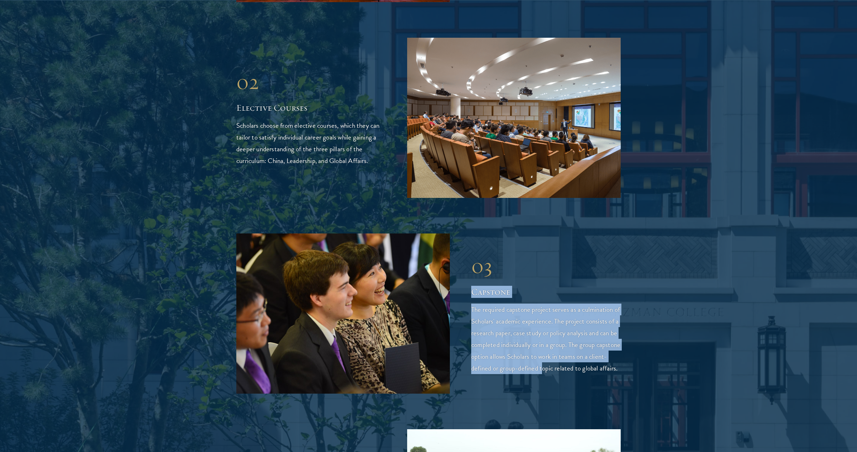
drag, startPoint x: 480, startPoint y: 260, endPoint x: 562, endPoint y: 326, distance: 105.4
click at [561, 327] on div "03 Capstone 03 Capstone The required capstone project serves as a culmination o…" at bounding box center [428, 314] width 385 height 160
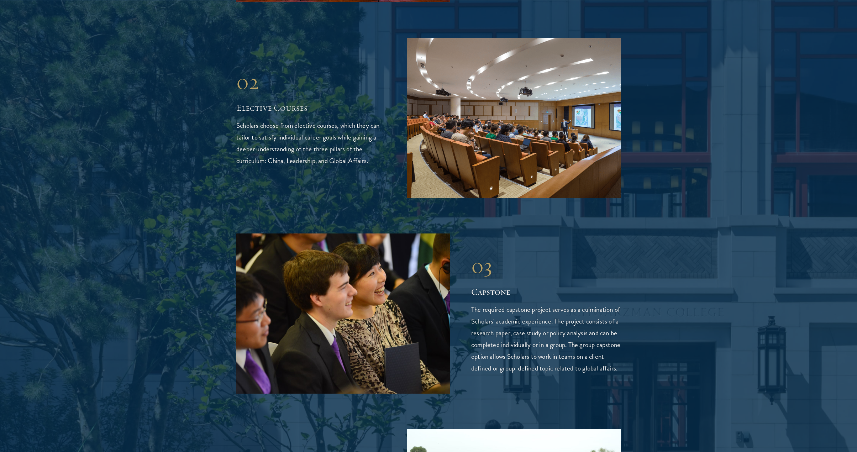
click at [565, 328] on p "The required capstone project serves as a culmination of Scholars' academic exp…" at bounding box center [546, 339] width 150 height 70
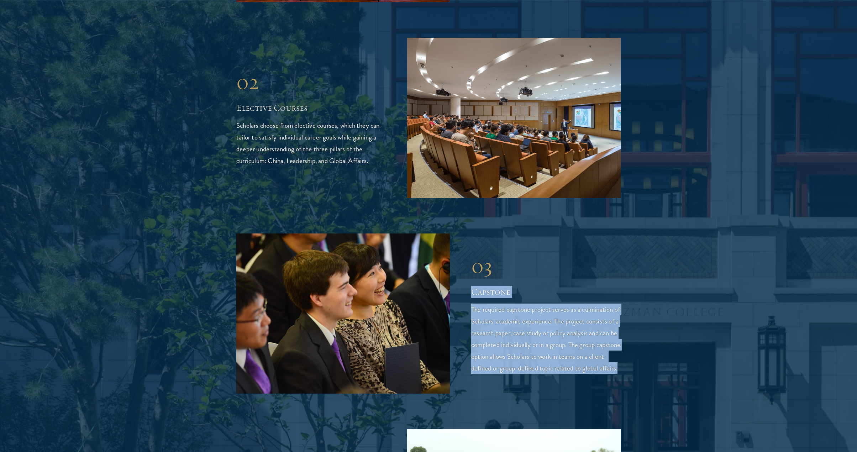
drag, startPoint x: 470, startPoint y: 244, endPoint x: 546, endPoint y: 346, distance: 127.2
click at [546, 346] on div "03 Capstone 03 Capstone The required capstone project serves as a culmination o…" at bounding box center [428, 314] width 385 height 160
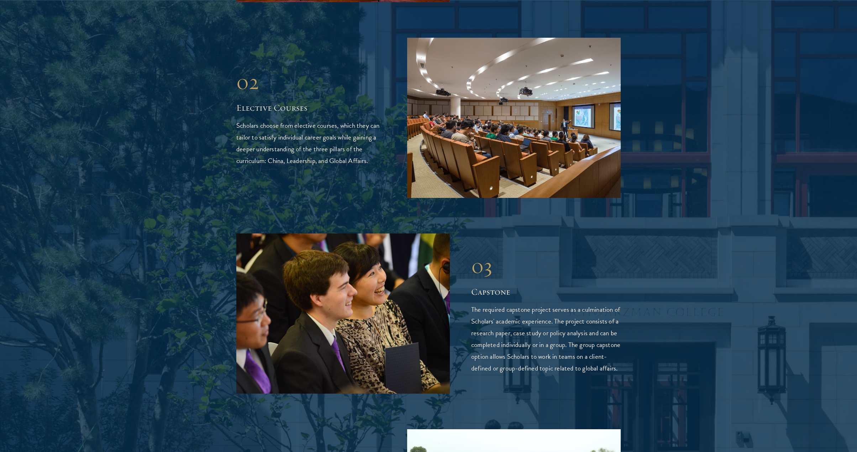
click at [546, 344] on p "The required capstone project serves as a culmination of Scholars' academic exp…" at bounding box center [546, 339] width 150 height 70
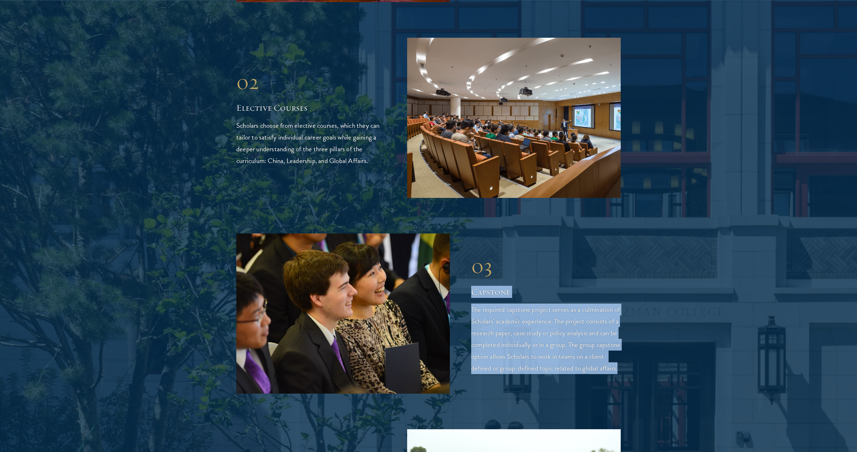
drag, startPoint x: 566, startPoint y: 340, endPoint x: 469, endPoint y: 255, distance: 128.9
click at [469, 255] on div "03 Capstone 03 Capstone The required capstone project serves as a culmination o…" at bounding box center [428, 314] width 385 height 160
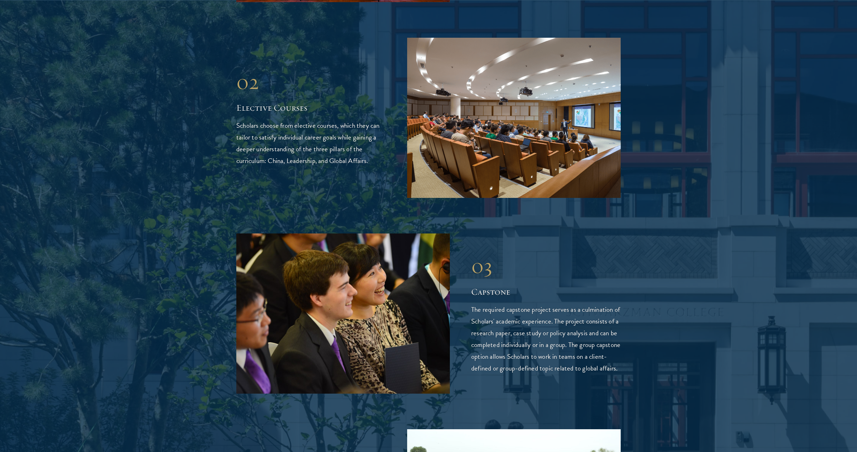
click at [469, 255] on div "03 Capstone 03 Capstone The required capstone project serves as a culmination o…" at bounding box center [428, 314] width 385 height 160
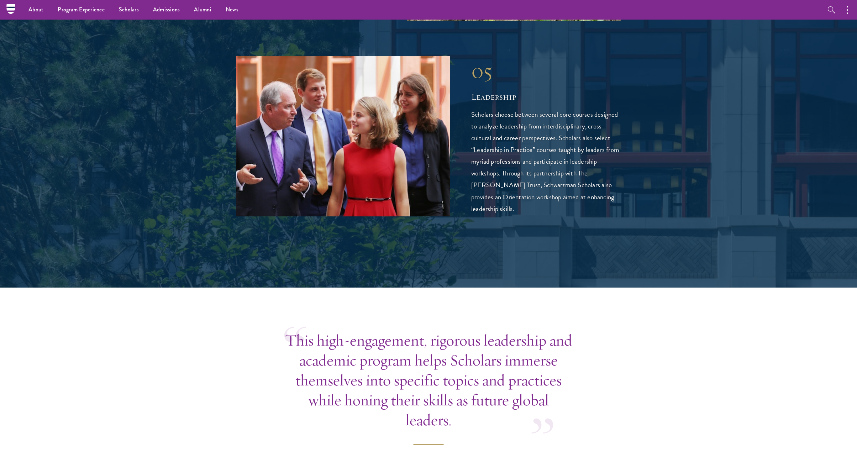
scroll to position [1698, 0]
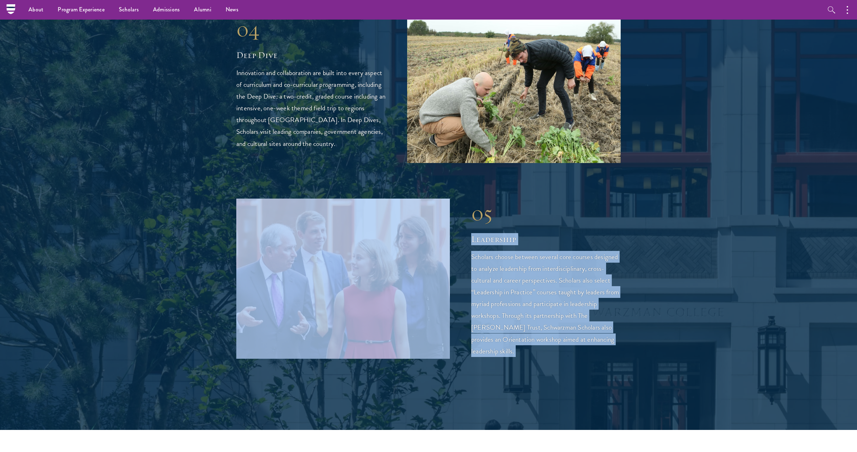
drag, startPoint x: 470, startPoint y: 210, endPoint x: 613, endPoint y: 338, distance: 191.9
drag, startPoint x: 607, startPoint y: 333, endPoint x: 465, endPoint y: 214, distance: 185.8
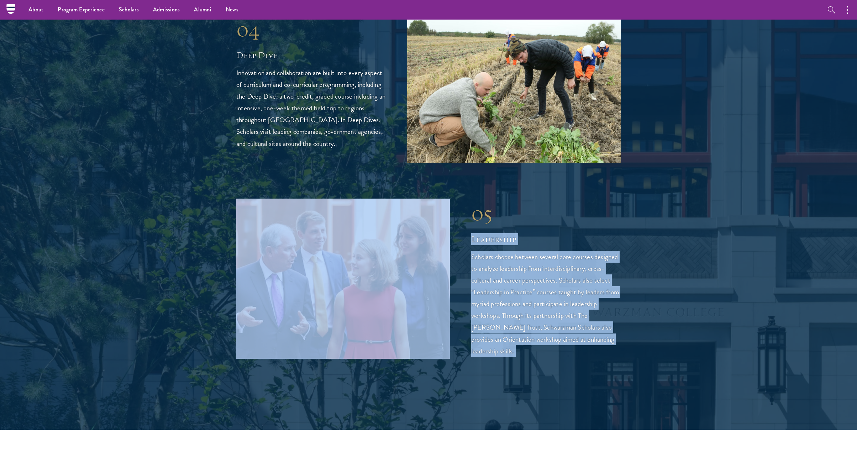
click at [466, 214] on div "05 Leadership 05 Leadership Scholars choose between several core courses design…" at bounding box center [428, 279] width 385 height 160
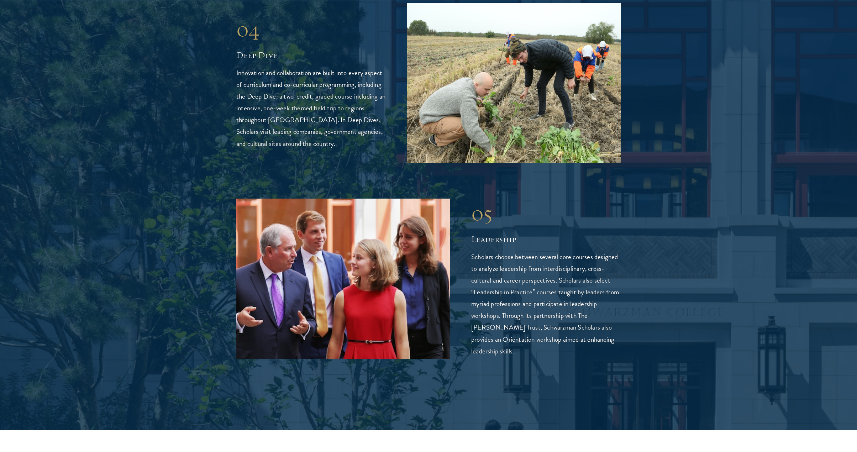
scroll to position [1906, 0]
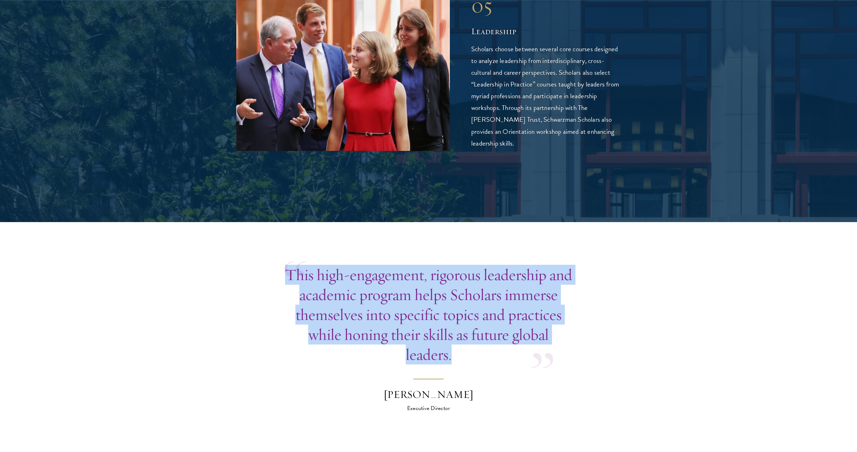
drag, startPoint x: 291, startPoint y: 236, endPoint x: 619, endPoint y: 324, distance: 339.2
click at [623, 329] on section "This high-engagement, rigorous leadership and academic program helps Scholars i…" at bounding box center [428, 339] width 857 height 148
click at [619, 324] on section "This high-engagement, rigorous leadership and academic program helps Scholars i…" at bounding box center [428, 339] width 857 height 148
drag, startPoint x: 472, startPoint y: 315, endPoint x: 305, endPoint y: 240, distance: 183.3
click at [305, 265] on div "This high-engagement, rigorous leadership and academic program helps Scholars i…" at bounding box center [428, 315] width 288 height 100
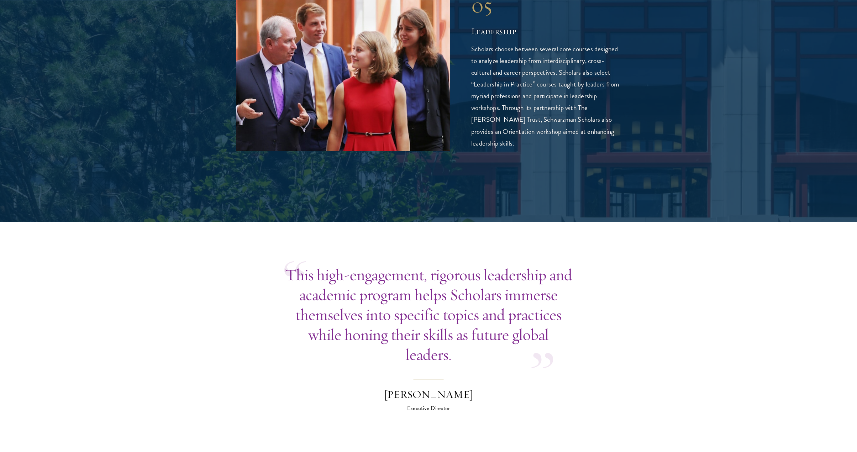
click at [297, 265] on div "This high-engagement, rigorous leadership and academic program helps Scholars i…" at bounding box center [428, 315] width 288 height 100
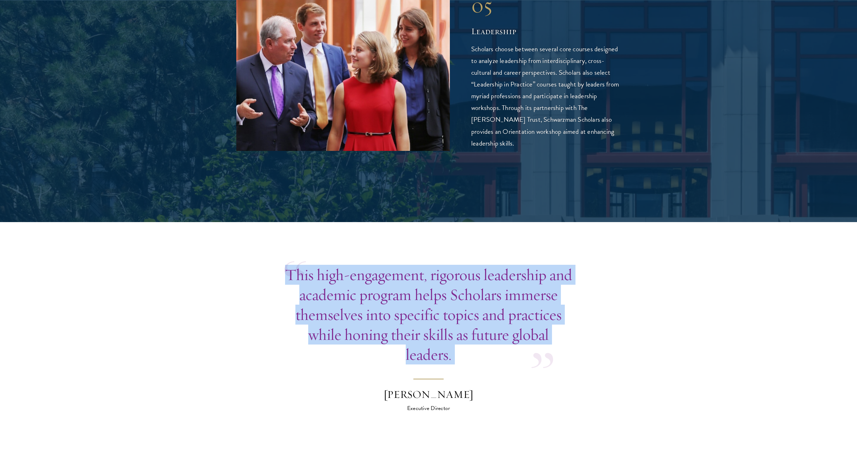
drag, startPoint x: 373, startPoint y: 265, endPoint x: 589, endPoint y: 343, distance: 229.2
click at [587, 347] on section "This high-engagement, rigorous leadership and academic program helps Scholars i…" at bounding box center [428, 339] width 857 height 148
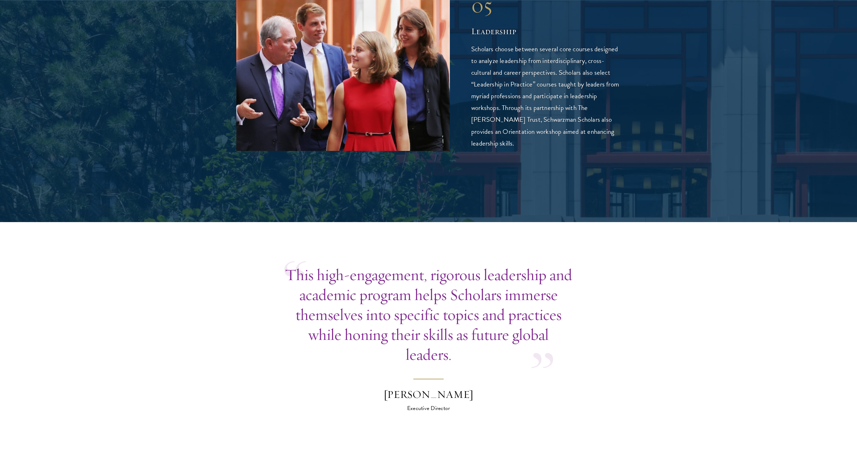
click at [589, 342] on section "This high-engagement, rigorous leadership and academic program helps Scholars i…" at bounding box center [428, 339] width 857 height 148
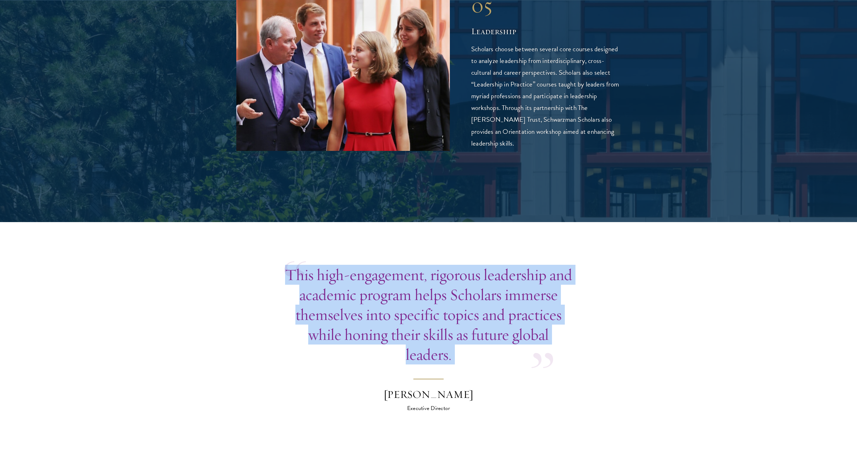
drag, startPoint x: 587, startPoint y: 343, endPoint x: 275, endPoint y: 230, distance: 331.9
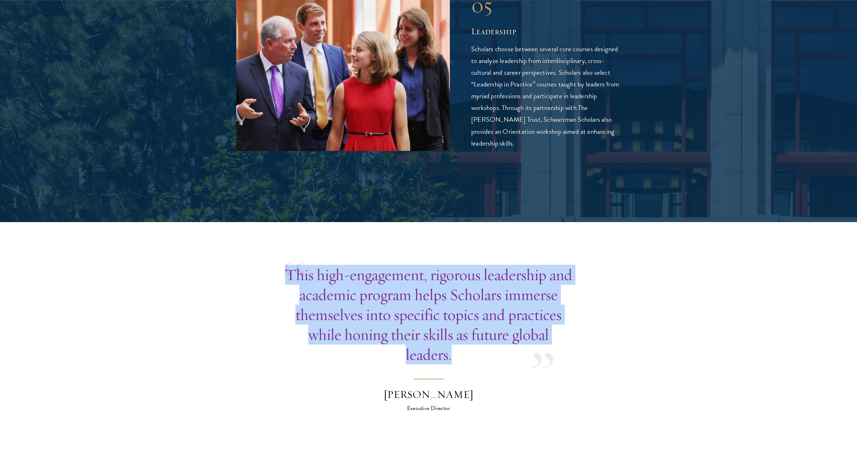
drag, startPoint x: 286, startPoint y: 237, endPoint x: 450, endPoint y: 322, distance: 184.9
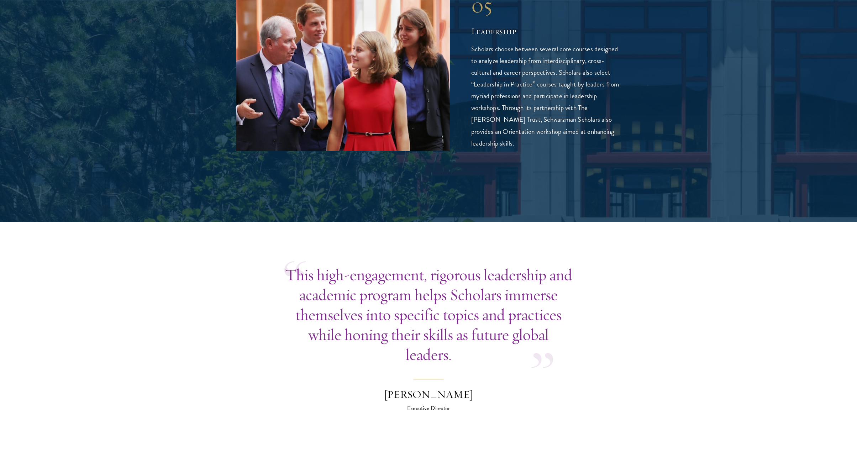
click at [451, 322] on p "This high-engagement, rigorous leadership and academic program helps Scholars i…" at bounding box center [428, 315] width 288 height 100
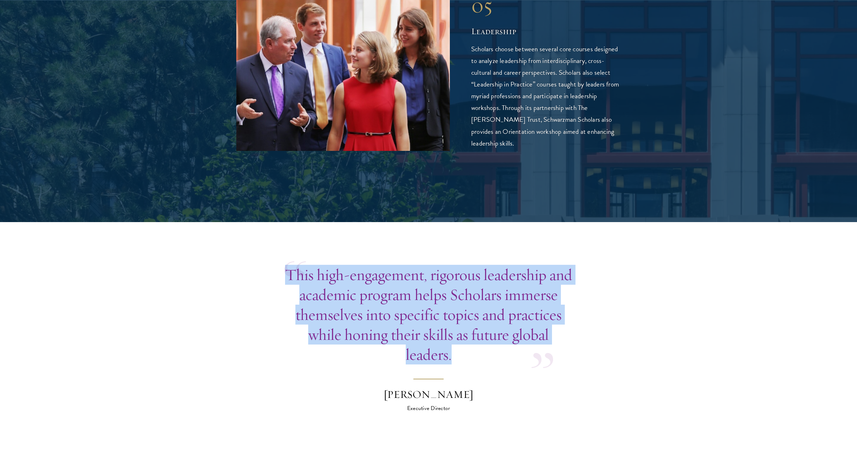
drag, startPoint x: 455, startPoint y: 317, endPoint x: 251, endPoint y: 216, distance: 227.5
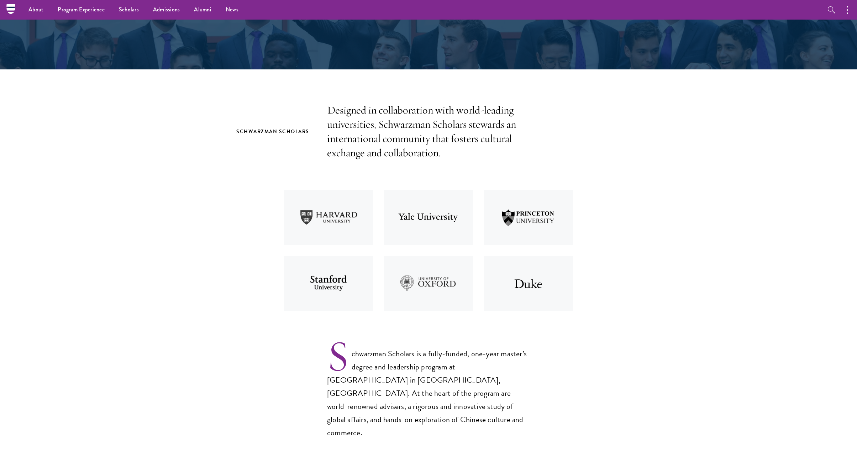
scroll to position [0, 0]
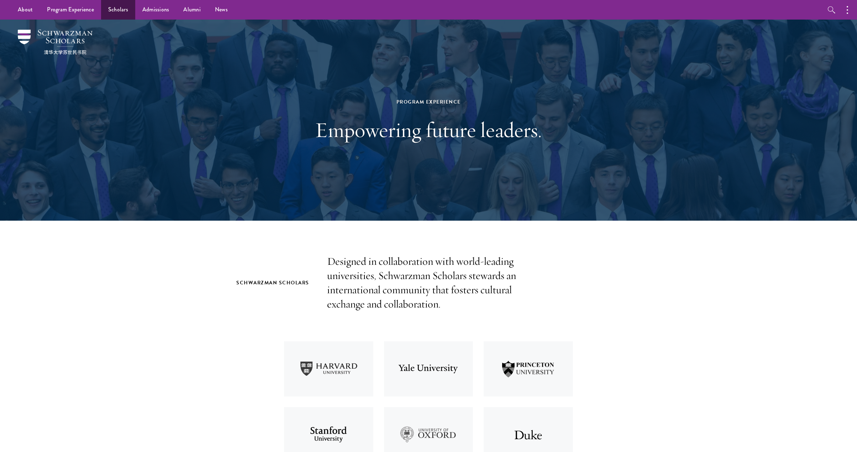
click at [114, 11] on link "Scholars" at bounding box center [118, 10] width 34 height 20
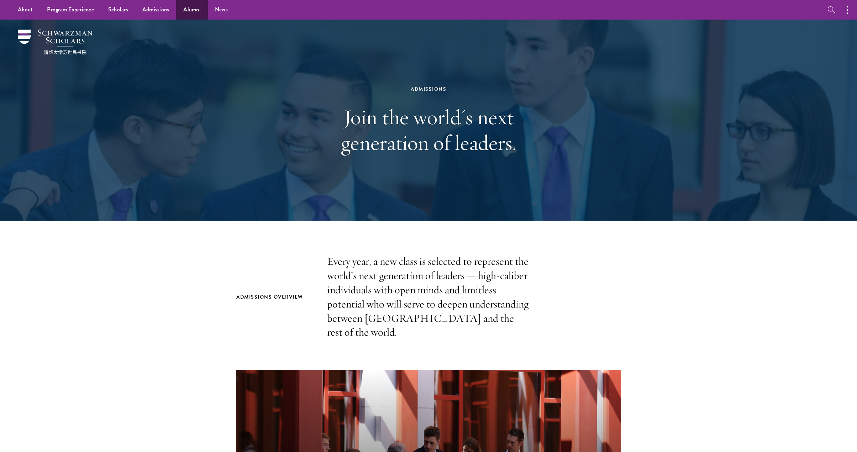
click at [201, 7] on link "Alumni" at bounding box center [192, 10] width 32 height 20
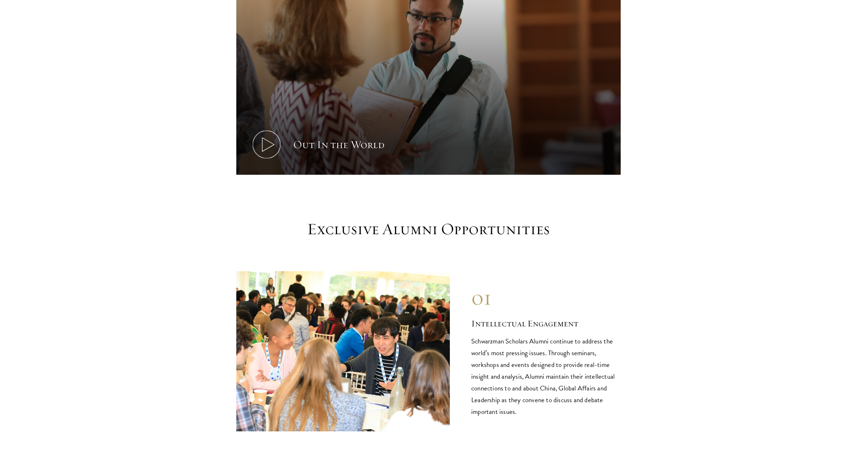
scroll to position [555, 0]
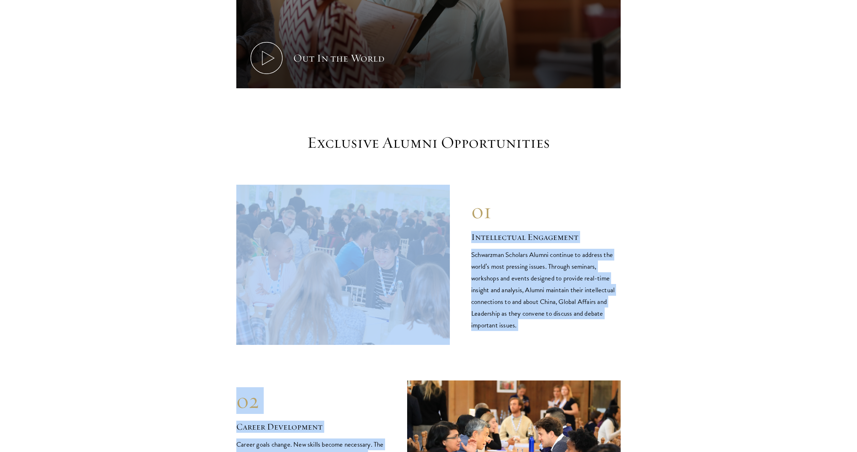
drag, startPoint x: 466, startPoint y: 212, endPoint x: 589, endPoint y: 324, distance: 165.6
click at [596, 331] on div "01 Intellectual Engagement Schwarzman Scholars Alumni continue to address the w…" at bounding box center [428, 461] width 385 height 552
click at [588, 324] on div "01 Intellectual Engagement Schwarzman Scholars Alumni continue to address the w…" at bounding box center [428, 265] width 385 height 160
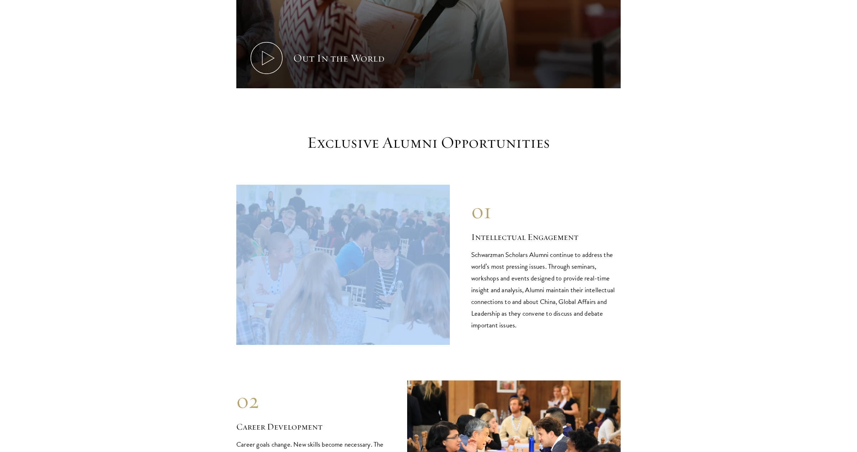
drag, startPoint x: 619, startPoint y: 320, endPoint x: 463, endPoint y: 217, distance: 187.1
click at [459, 218] on div "01 Intellectual Engagement Schwarzman Scholars Alumni continue to address the w…" at bounding box center [428, 265] width 385 height 160
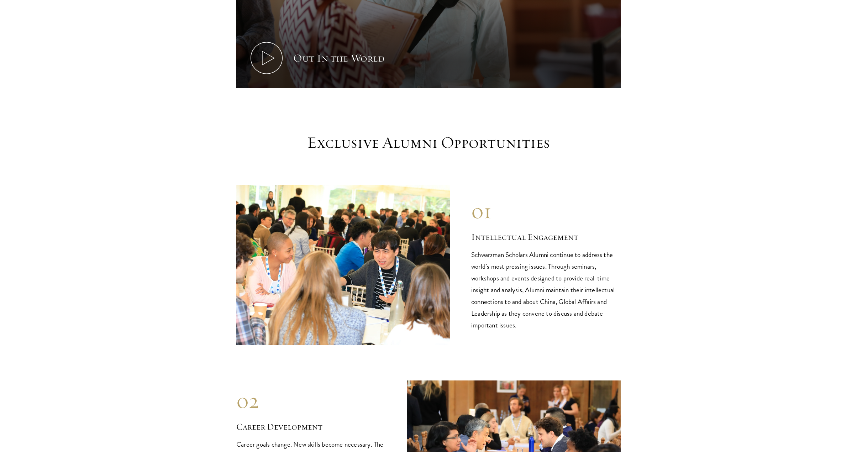
click at [482, 231] on h2 "Intellectual Engagement" at bounding box center [546, 237] width 150 height 12
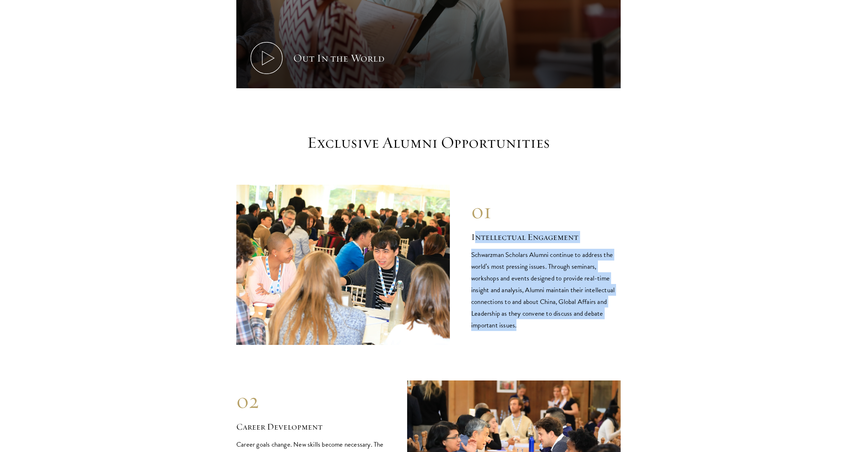
drag, startPoint x: 474, startPoint y: 215, endPoint x: 623, endPoint y: 310, distance: 177.2
click at [623, 310] on section "Exclusive Alumni Opportunities 01 Intellectual Engagement Schwarzman Scholars A…" at bounding box center [428, 435] width 857 height 604
click at [617, 301] on p "Schwarzman Scholars Alumni continue to address the world’s most pressing issues…" at bounding box center [546, 290] width 150 height 82
drag, startPoint x: 604, startPoint y: 312, endPoint x: 480, endPoint y: 206, distance: 163.1
click at [493, 211] on div "01 Intellectual Engagement Schwarzman Scholars Alumni continue to address the w…" at bounding box center [546, 264] width 150 height 133
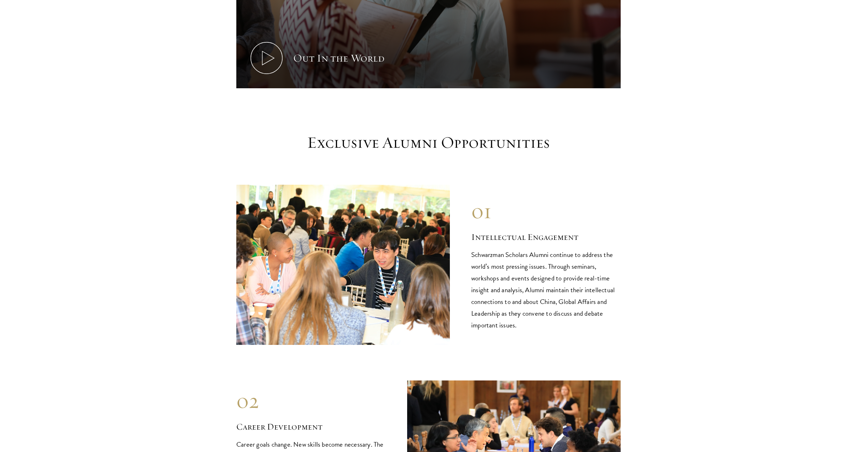
click at [480, 206] on div "01" at bounding box center [546, 211] width 150 height 26
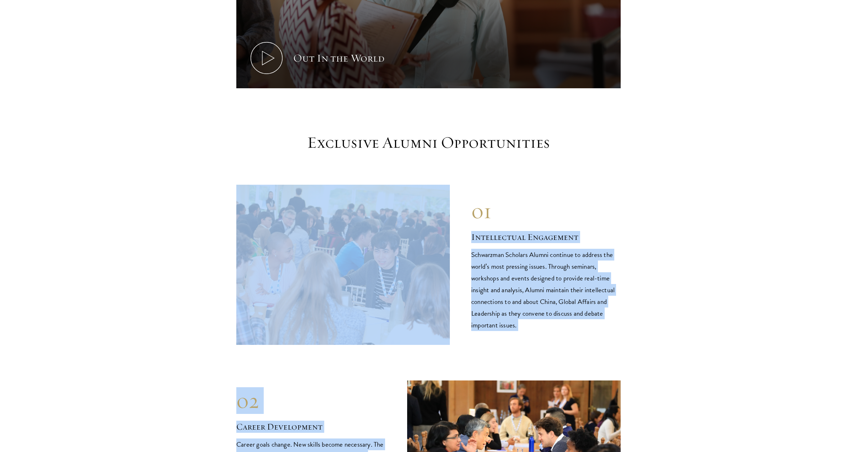
drag, startPoint x: 469, startPoint y: 223, endPoint x: 570, endPoint y: 330, distance: 147.6
click at [570, 330] on div "01 Intellectual Engagement Schwarzman Scholars Alumni continue to address the w…" at bounding box center [428, 461] width 385 height 552
click at [566, 325] on div "01 Intellectual Engagement Schwarzman Scholars Alumni continue to address the w…" at bounding box center [428, 265] width 385 height 160
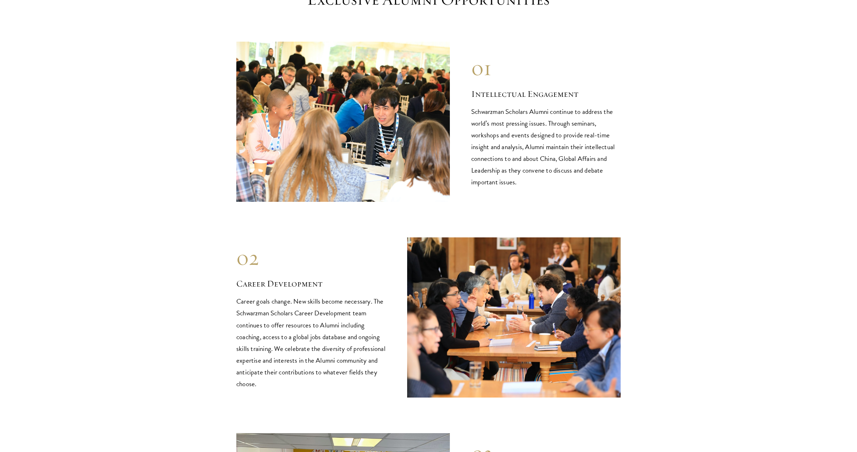
scroll to position [784, 0]
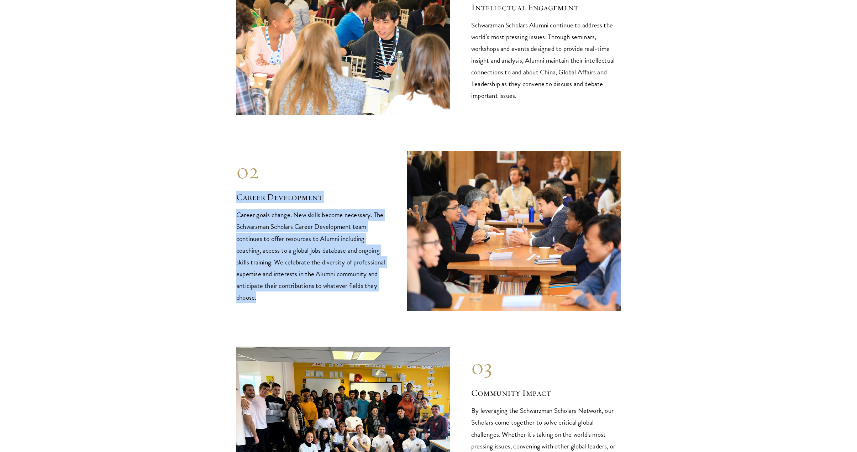
drag, startPoint x: 228, startPoint y: 184, endPoint x: 364, endPoint y: 286, distance: 170.6
click at [366, 288] on section "Exclusive Alumni Opportunities 01 Intellectual Engagement Schwarzman Scholars A…" at bounding box center [428, 205] width 857 height 604
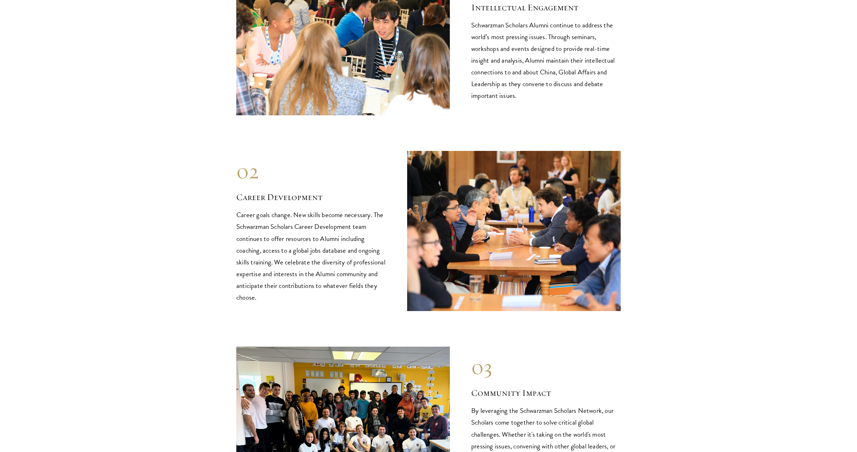
click at [364, 285] on p "Career goals change. New skills become necessary. The Schwarzman Scholars Caree…" at bounding box center [311, 256] width 150 height 94
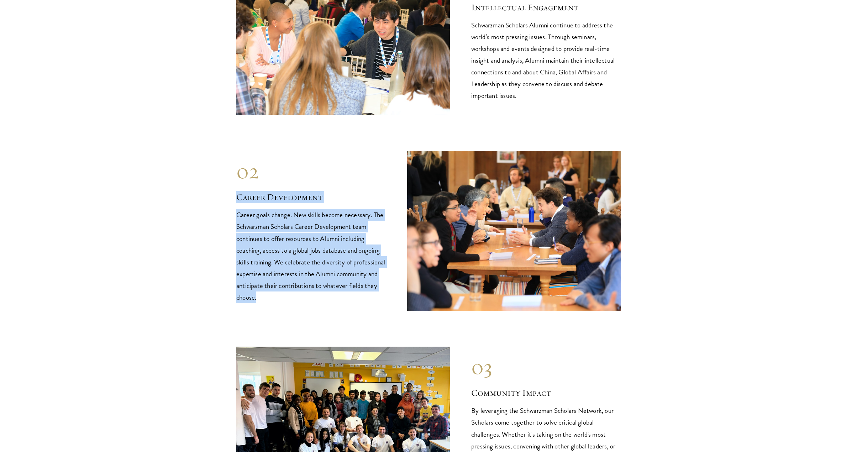
drag, startPoint x: 364, startPoint y: 285, endPoint x: 197, endPoint y: 172, distance: 201.7
click at [197, 172] on section "Exclusive Alumni Opportunities 01 Intellectual Engagement Schwarzman Scholars A…" at bounding box center [428, 205] width 857 height 604
drag, startPoint x: 184, startPoint y: 180, endPoint x: 178, endPoint y: 191, distance: 12.6
click at [182, 188] on section "Exclusive Alumni Opportunities 01 Intellectual Engagement Schwarzman Scholars A…" at bounding box center [428, 205] width 857 height 604
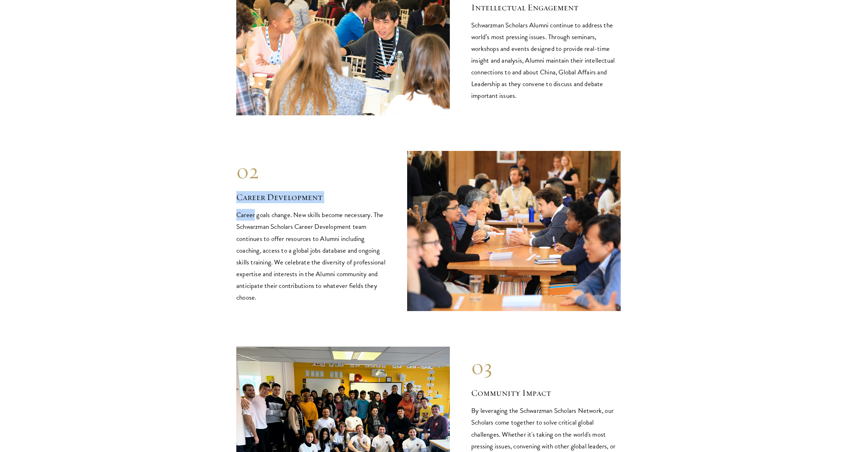
click at [192, 186] on section "Exclusive Alumni Opportunities 01 Intellectual Engagement Schwarzman Scholars A…" at bounding box center [428, 205] width 857 height 604
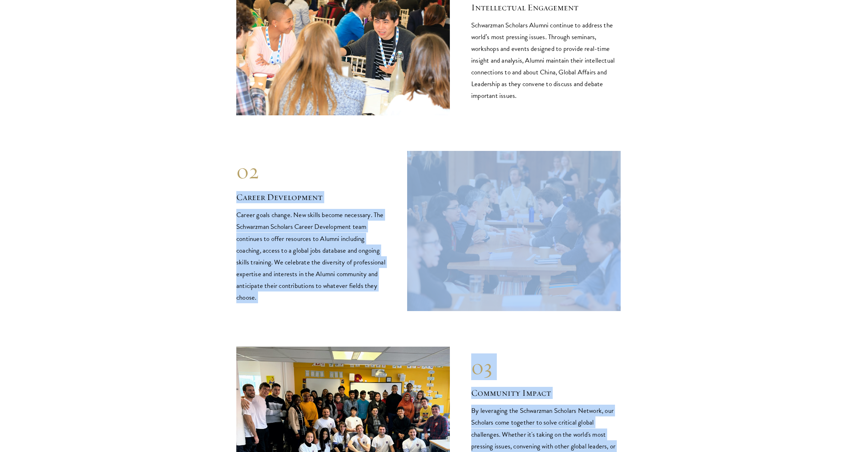
drag, startPoint x: 205, startPoint y: 177, endPoint x: 357, endPoint y: 300, distance: 194.9
click at [364, 307] on section "Exclusive Alumni Opportunities 01 Intellectual Engagement Schwarzman Scholars A…" at bounding box center [428, 205] width 857 height 604
click at [357, 300] on div "01 Intellectual Engagement Schwarzman Scholars Alumni continue to address the w…" at bounding box center [428, 231] width 385 height 552
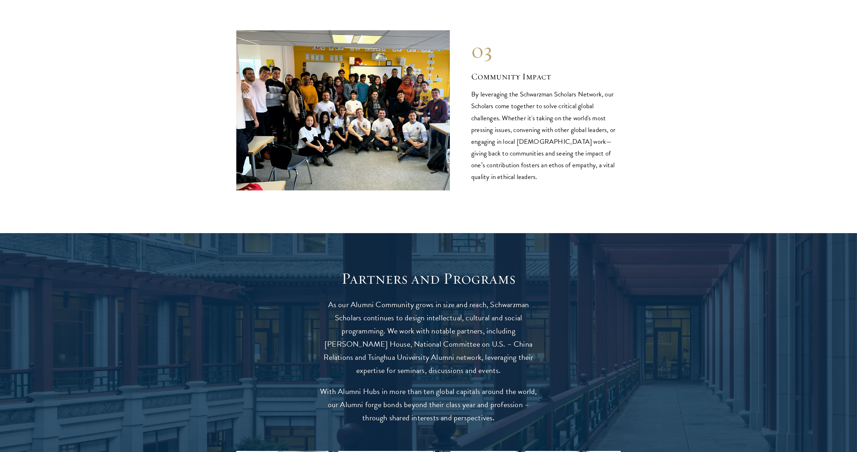
scroll to position [1340, 0]
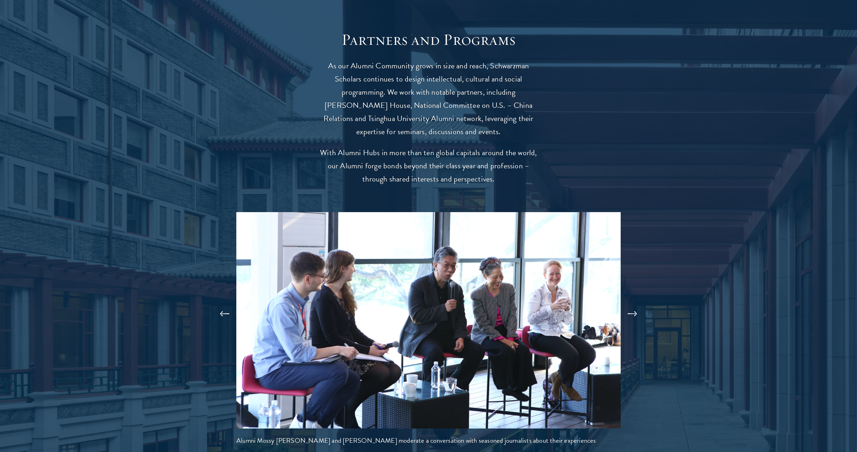
click at [639, 304] on button at bounding box center [632, 314] width 23 height 20
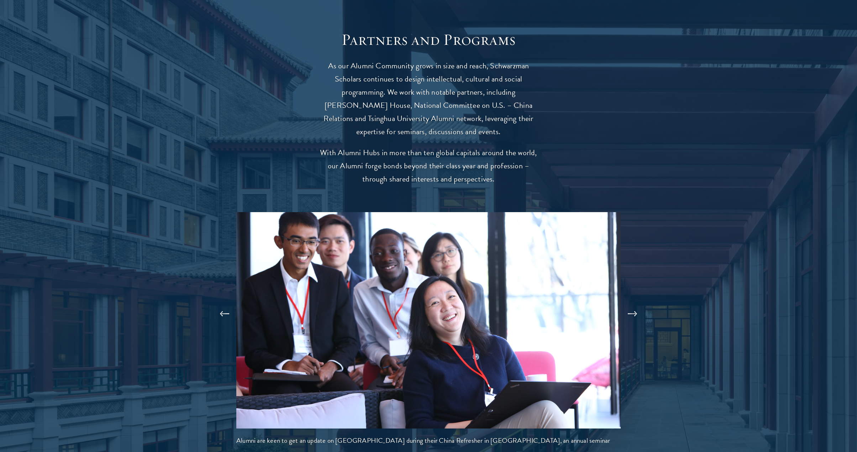
click at [637, 304] on button at bounding box center [632, 314] width 23 height 20
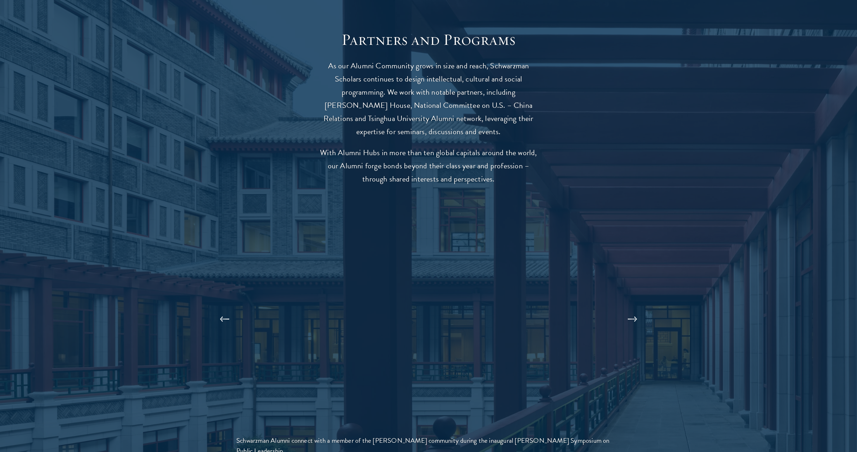
click at [637, 309] on button at bounding box center [632, 319] width 23 height 20
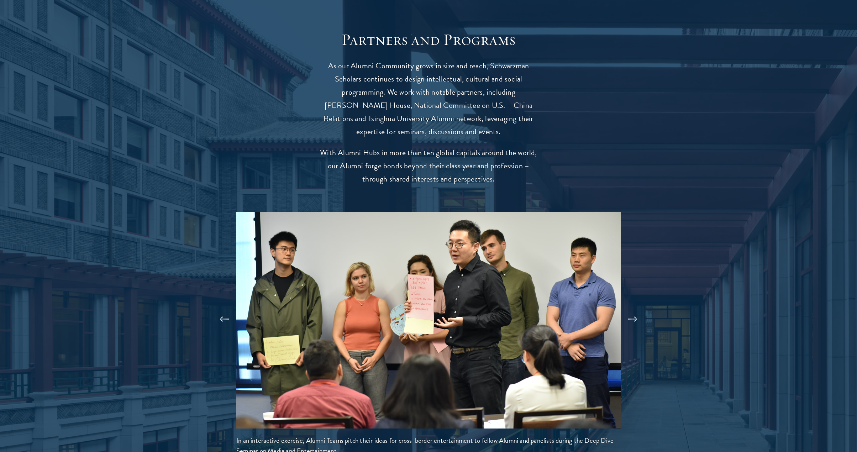
click at [634, 309] on button at bounding box center [632, 319] width 23 height 20
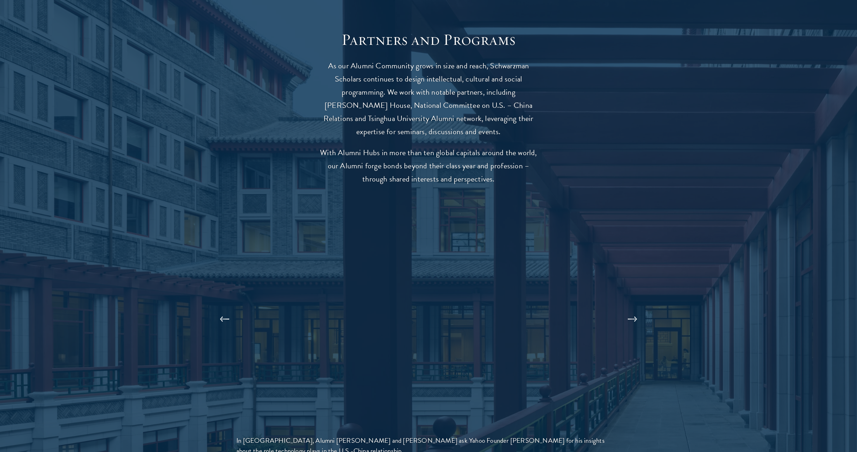
click at [634, 309] on button at bounding box center [632, 319] width 23 height 20
click at [636, 309] on button at bounding box center [632, 319] width 23 height 20
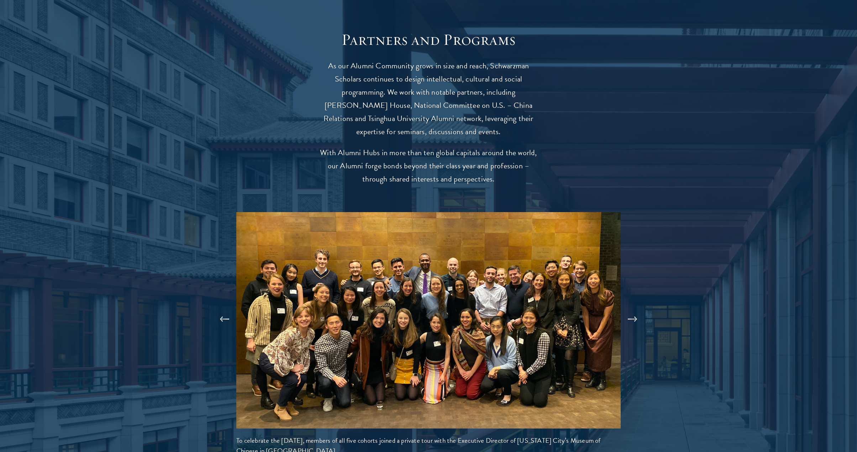
click at [634, 309] on button at bounding box center [632, 319] width 23 height 20
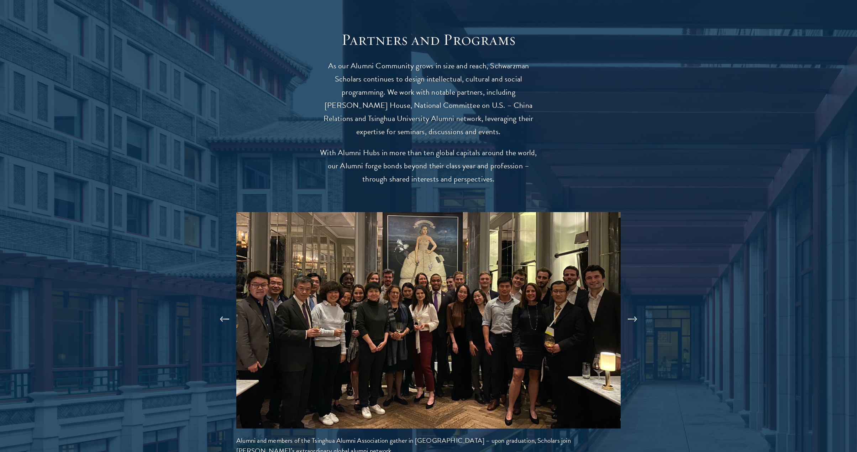
click at [634, 309] on button at bounding box center [632, 319] width 23 height 20
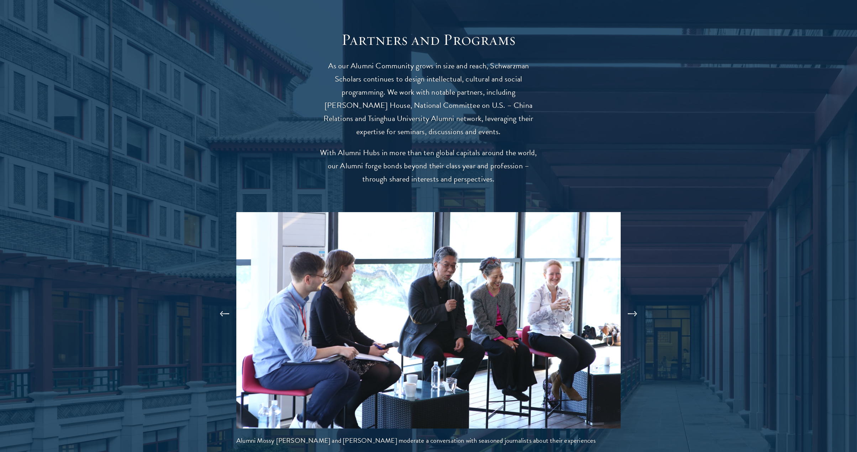
click at [634, 304] on button at bounding box center [632, 314] width 23 height 20
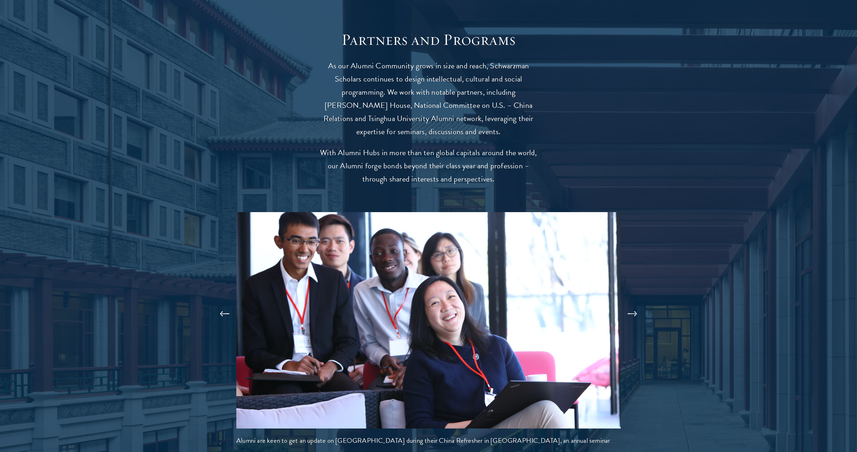
click at [634, 304] on button at bounding box center [632, 314] width 23 height 20
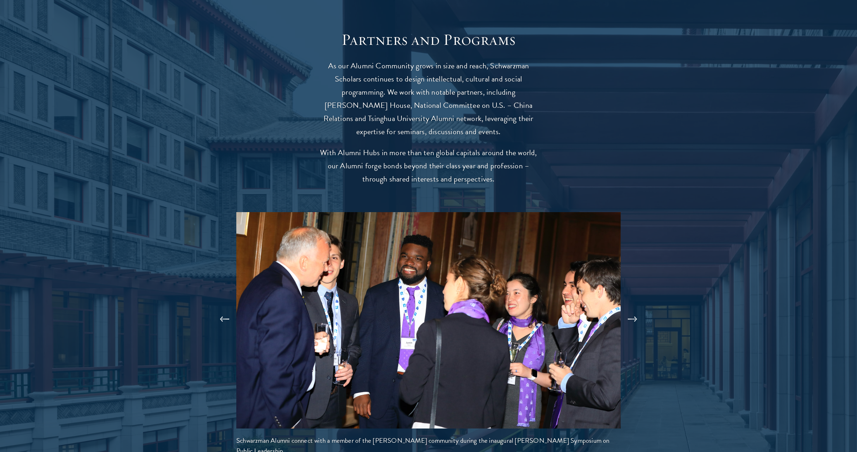
click at [634, 309] on button at bounding box center [632, 319] width 23 height 20
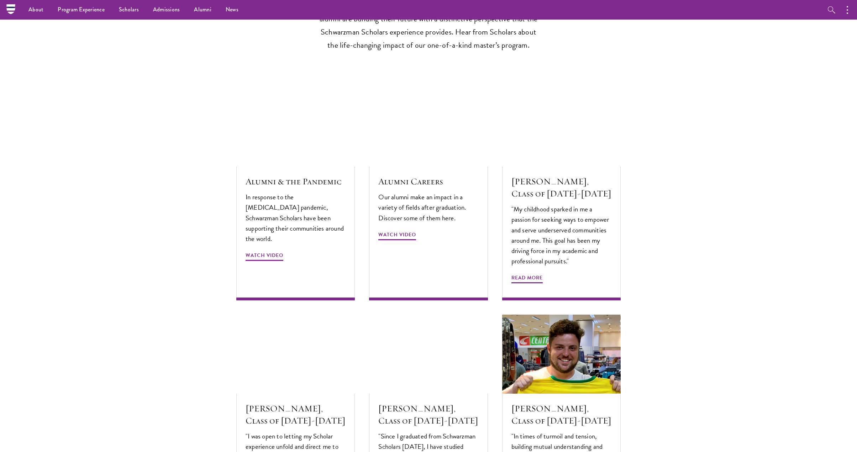
scroll to position [1970, 0]
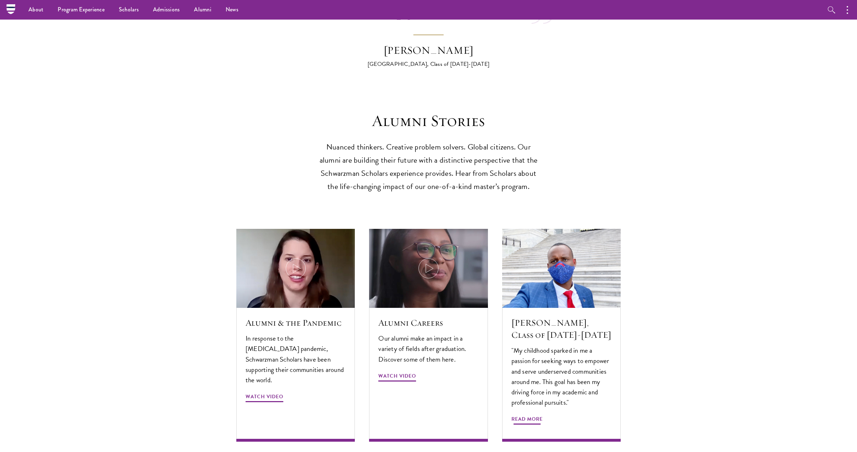
click at [575, 308] on div "Abdourahamane Diallo, Class of 2019-2020 "My childhood sparked in me a passion …" at bounding box center [561, 375] width 119 height 134
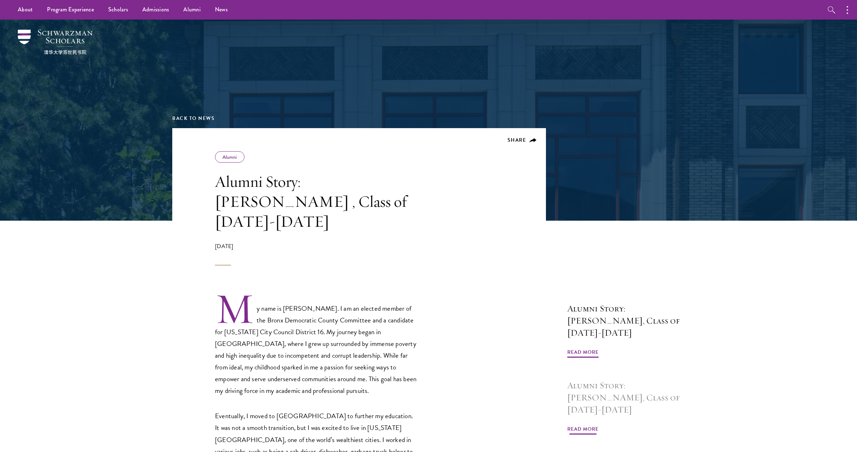
click at [594, 380] on h3 "Alumni Story: [PERSON_NAME], Class of [DATE]-[DATE]" at bounding box center [626, 398] width 117 height 36
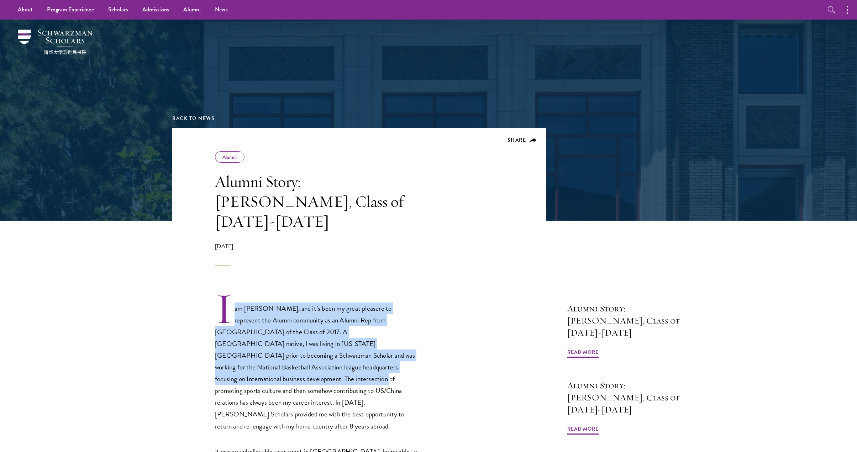
drag, startPoint x: 224, startPoint y: 261, endPoint x: 397, endPoint y: 341, distance: 191.3
click at [397, 341] on p "I am [PERSON_NAME], and it’s been my great pleasure to represent the Alumni com…" at bounding box center [316, 362] width 203 height 140
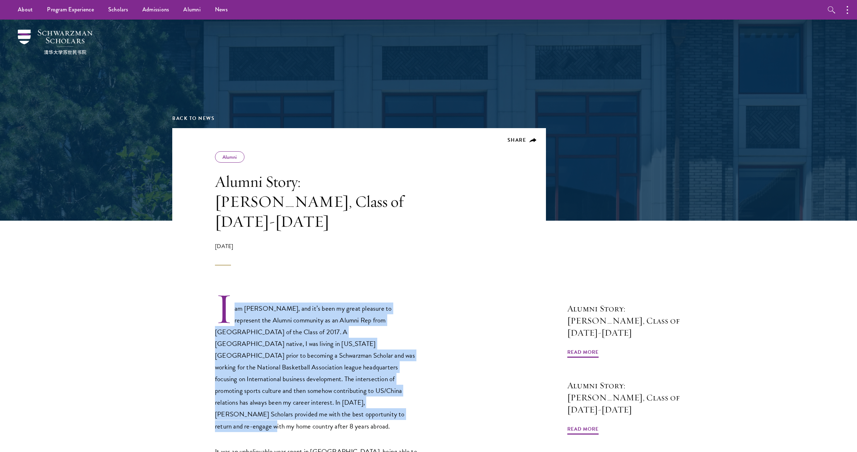
drag, startPoint x: 241, startPoint y: 259, endPoint x: 446, endPoint y: 399, distance: 248.1
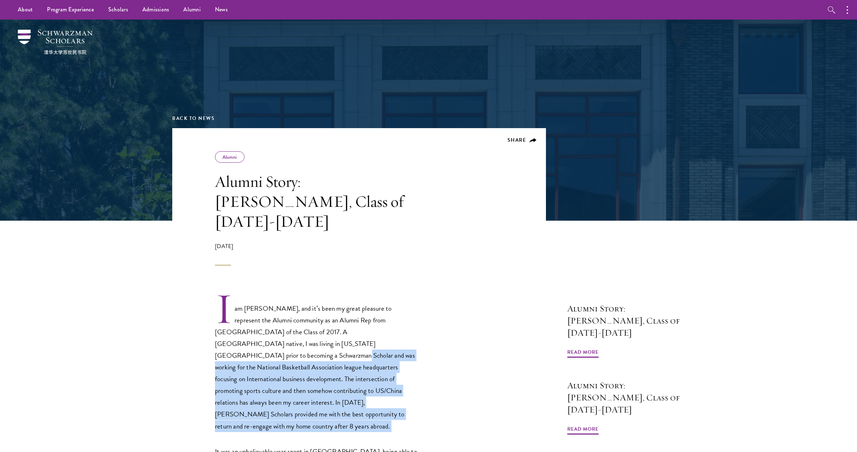
drag, startPoint x: 347, startPoint y: 320, endPoint x: 471, endPoint y: 407, distance: 151.6
